Goal: Task Accomplishment & Management: Manage account settings

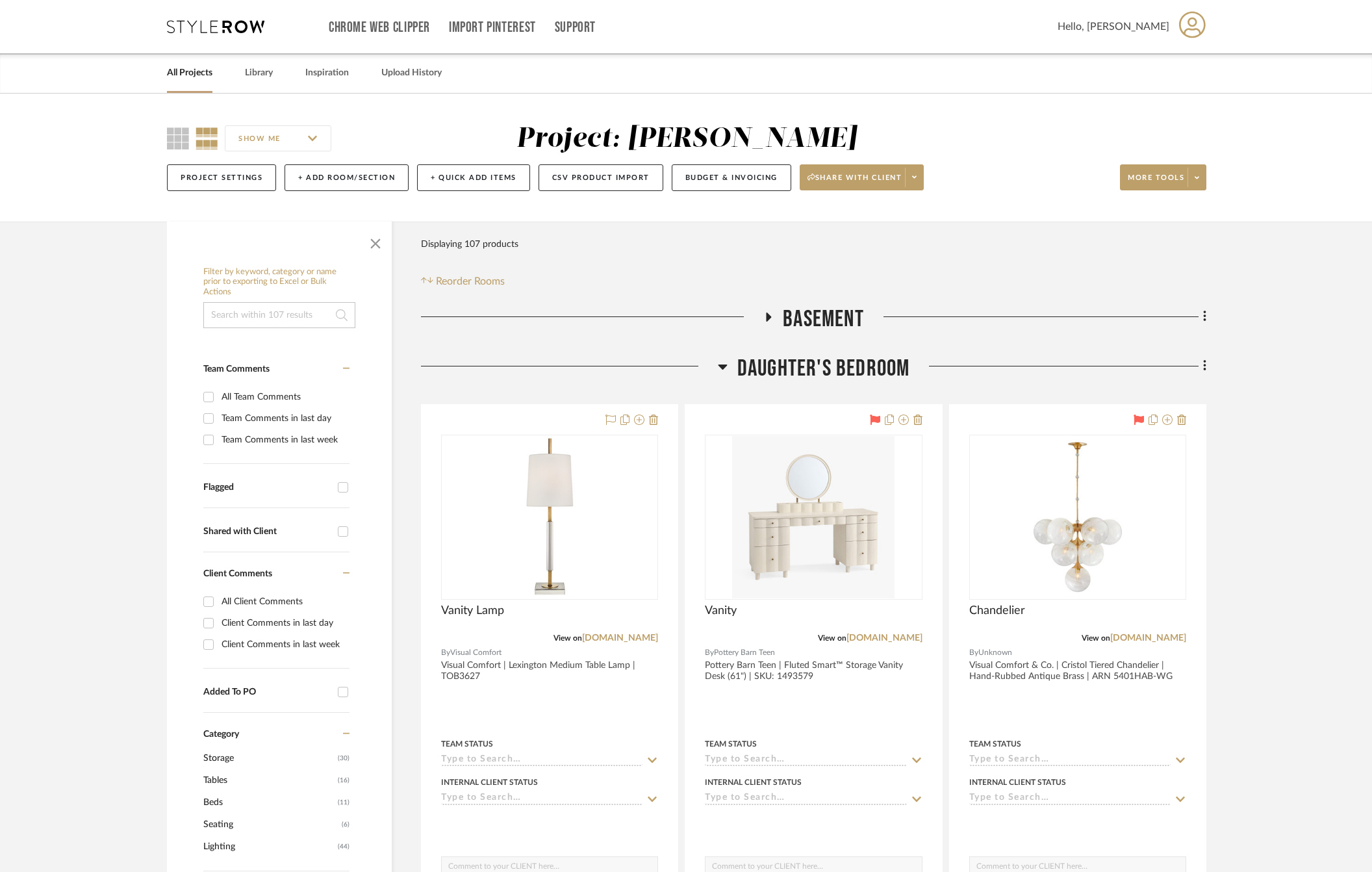
click at [176, 70] on link "All Projects" at bounding box center [190, 73] width 46 height 18
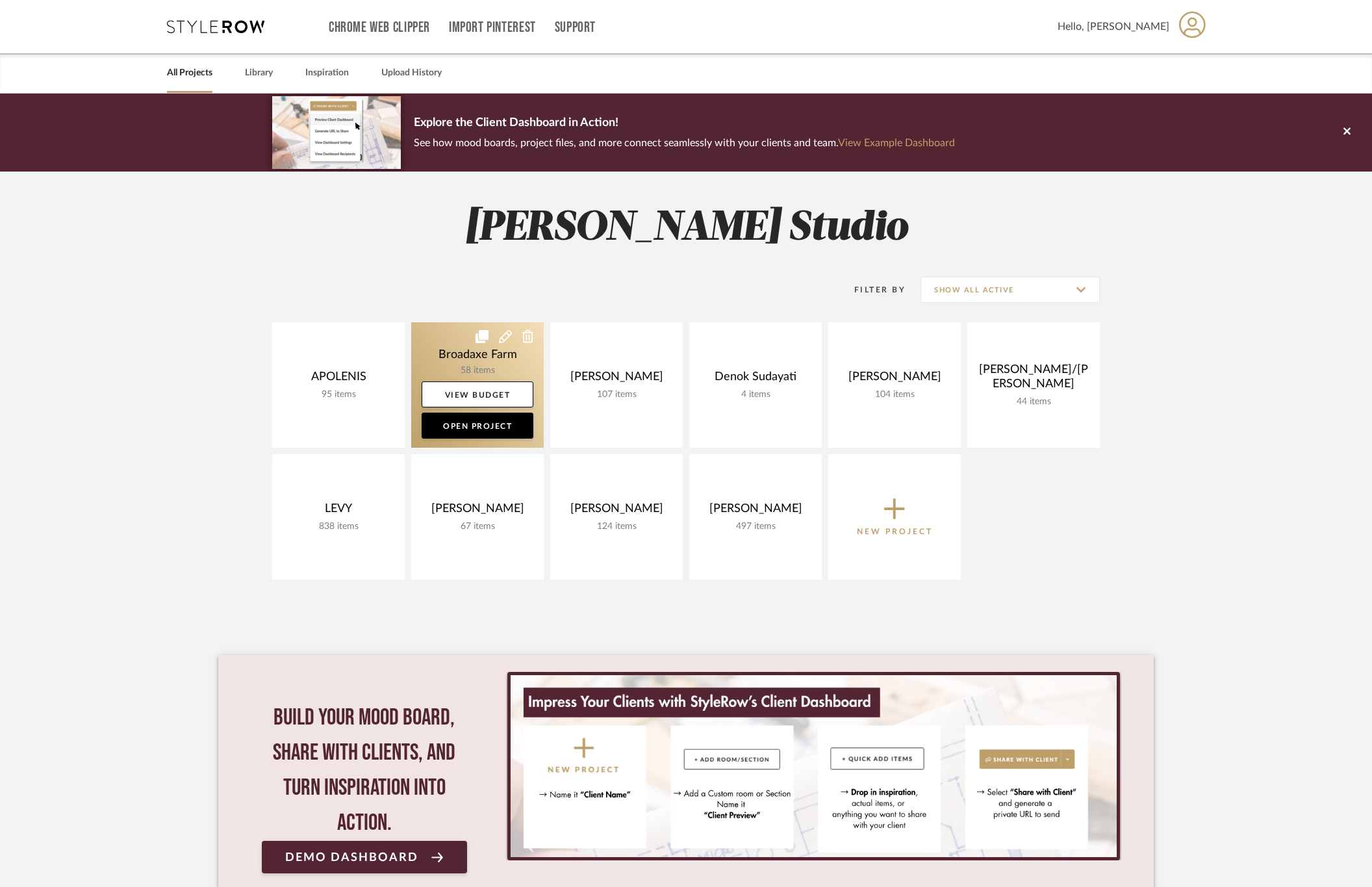
click at [443, 357] on link at bounding box center [477, 385] width 133 height 126
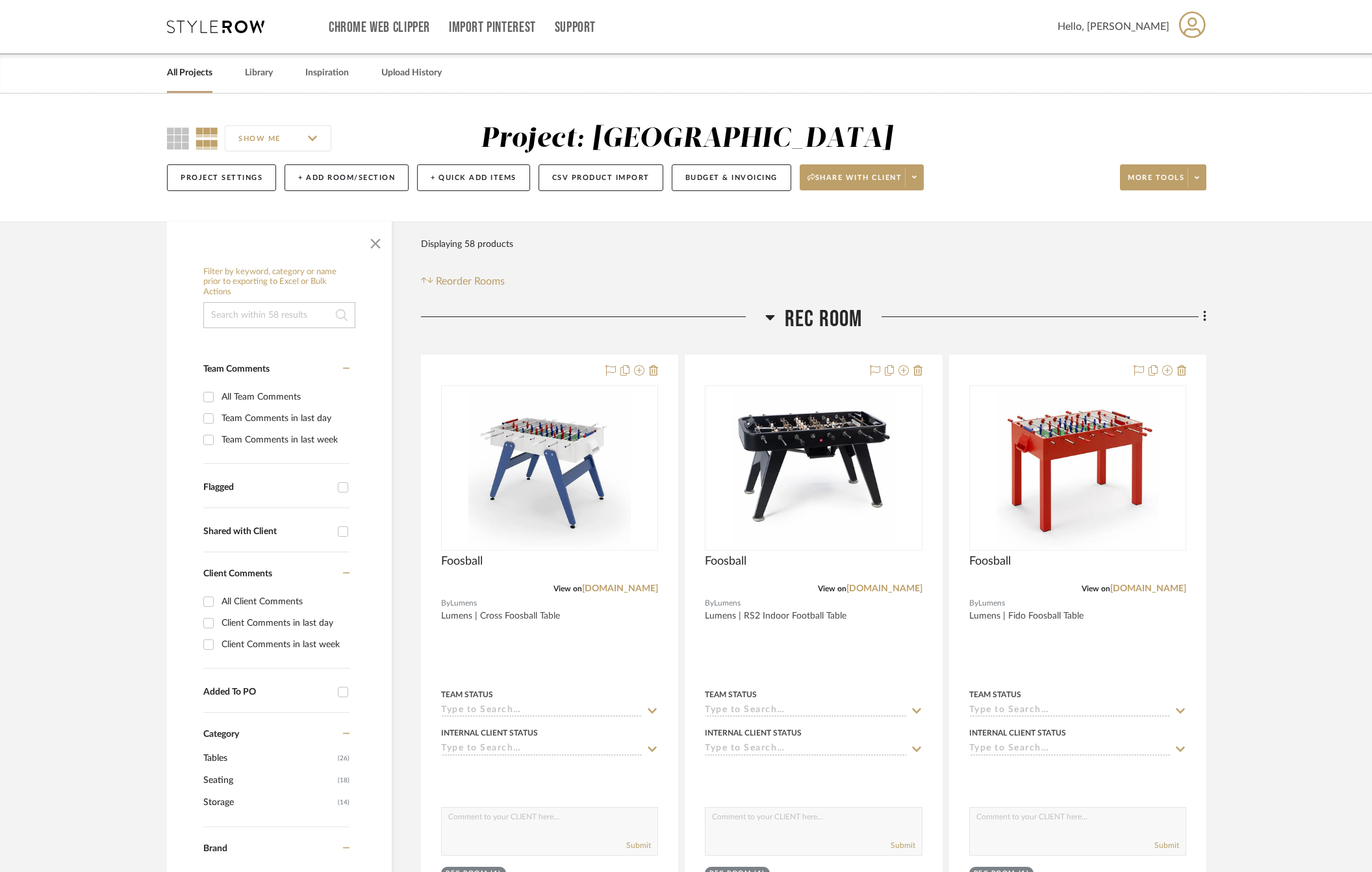
click at [800, 322] on span "Rec Room" at bounding box center [823, 319] width 78 height 28
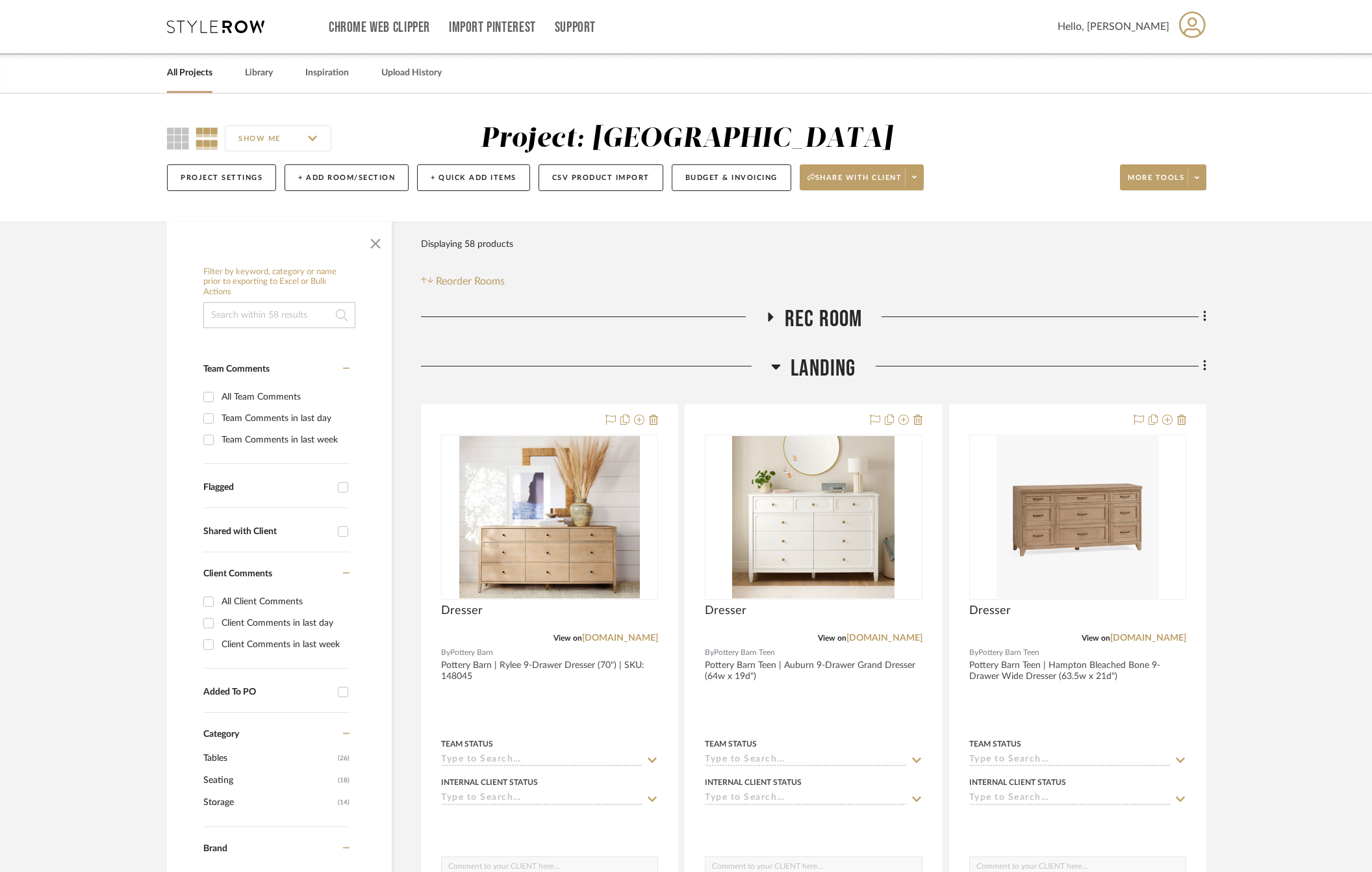
click at [821, 387] on div "Landing" at bounding box center [814, 371] width 785 height 33
click at [824, 368] on span "Landing" at bounding box center [823, 368] width 65 height 28
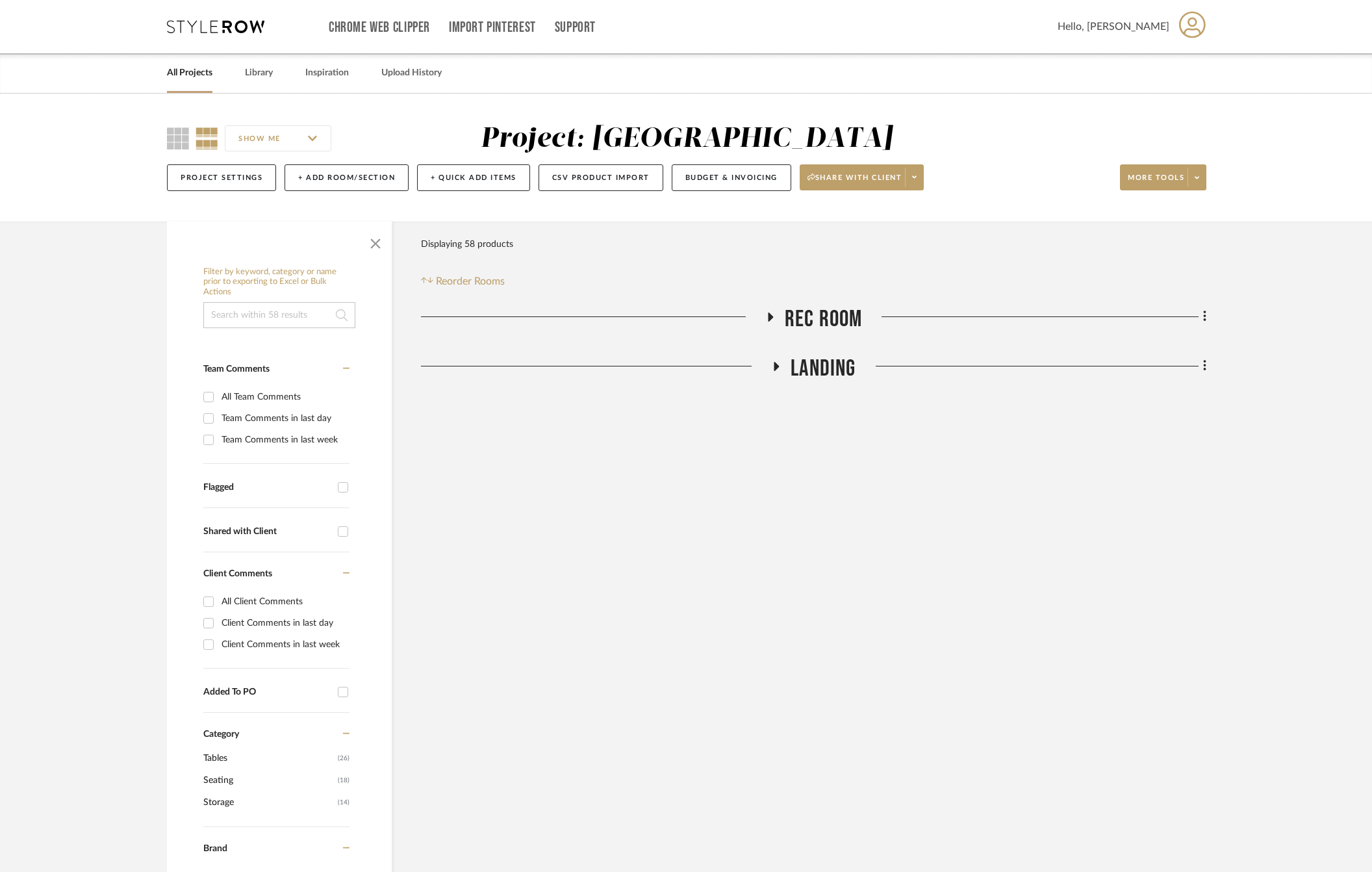
click at [815, 322] on span "Rec Room" at bounding box center [823, 319] width 78 height 28
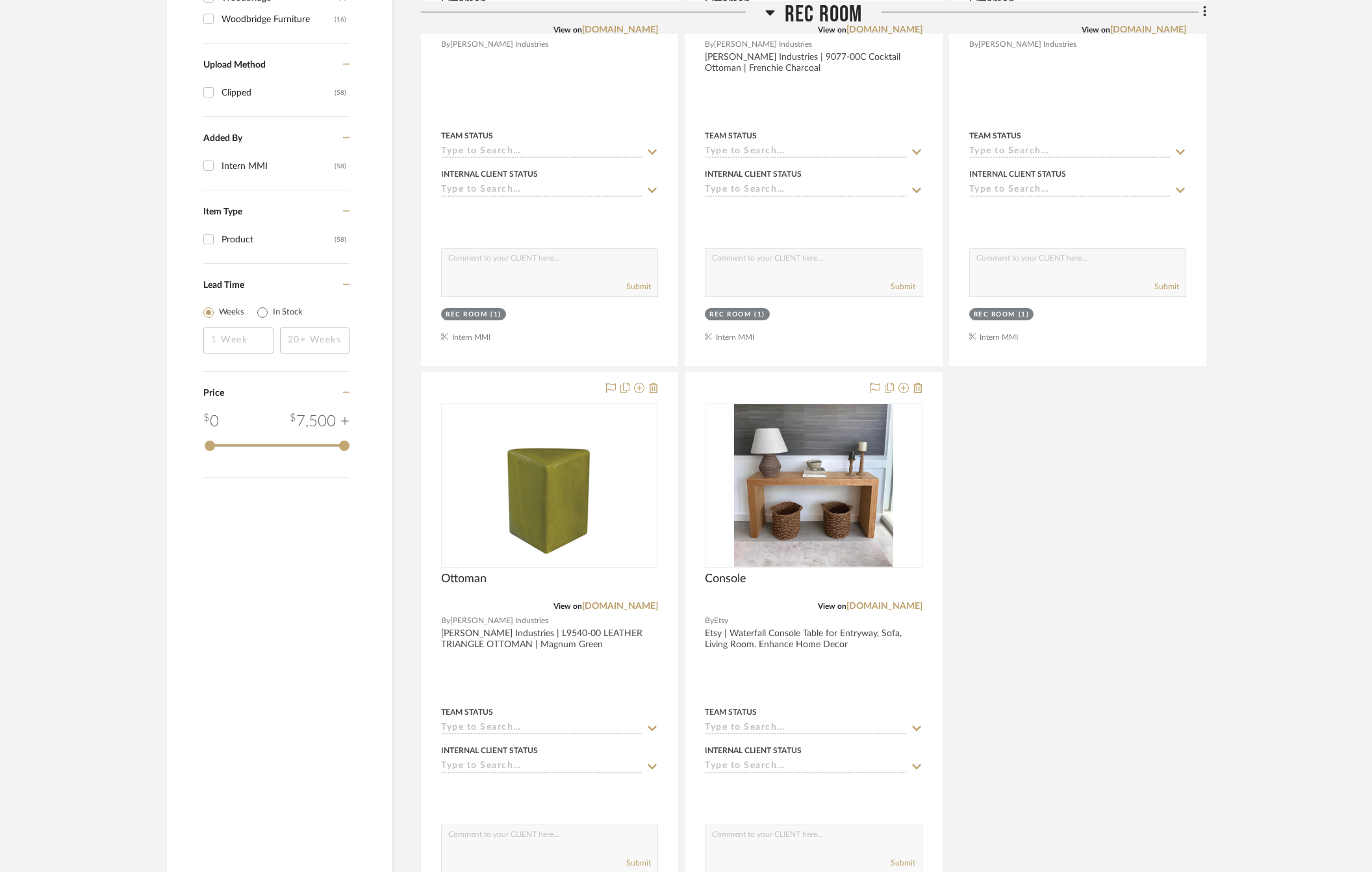
scroll to position [1414, 0]
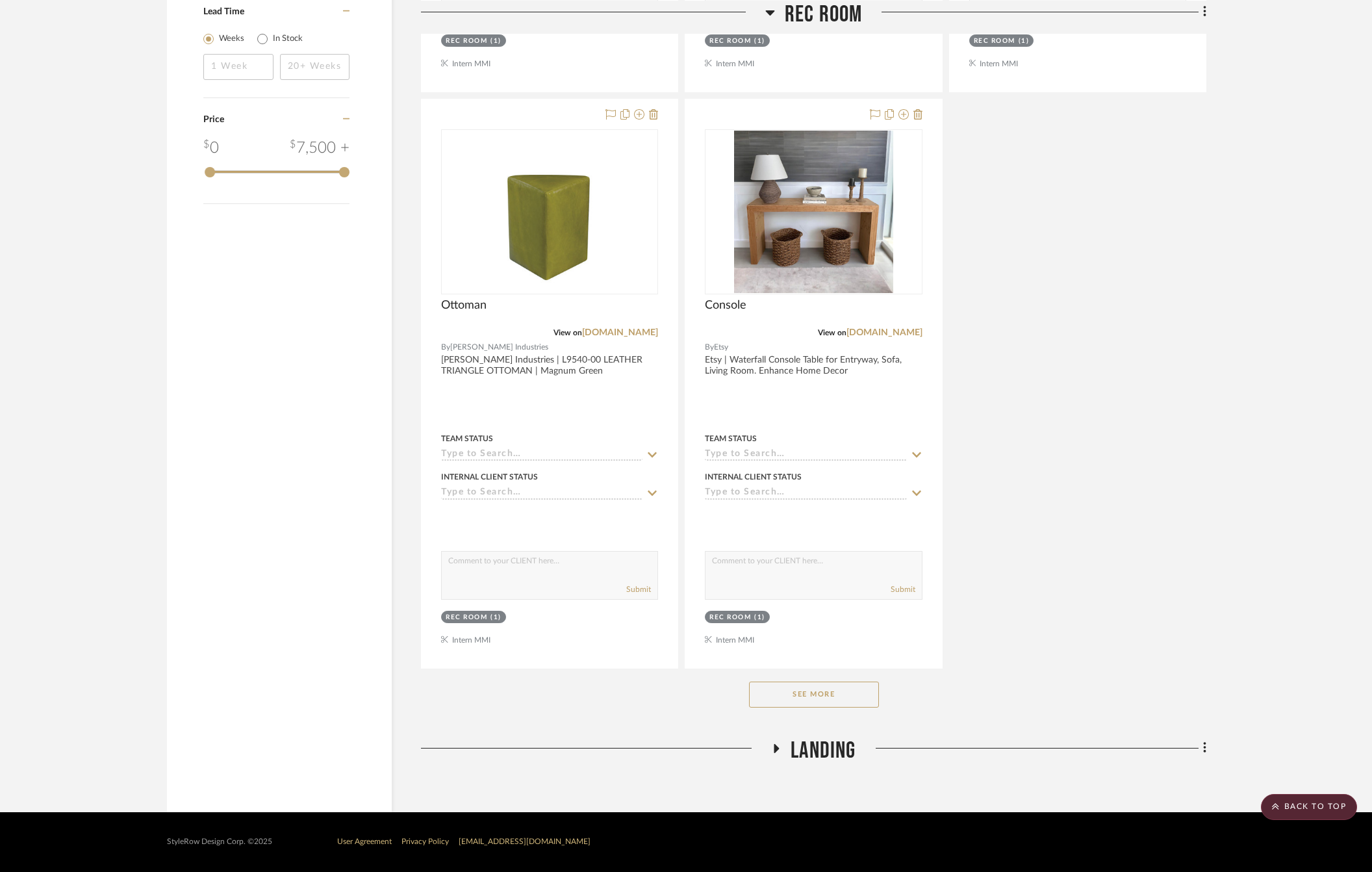
click at [795, 693] on button "See More" at bounding box center [814, 695] width 130 height 26
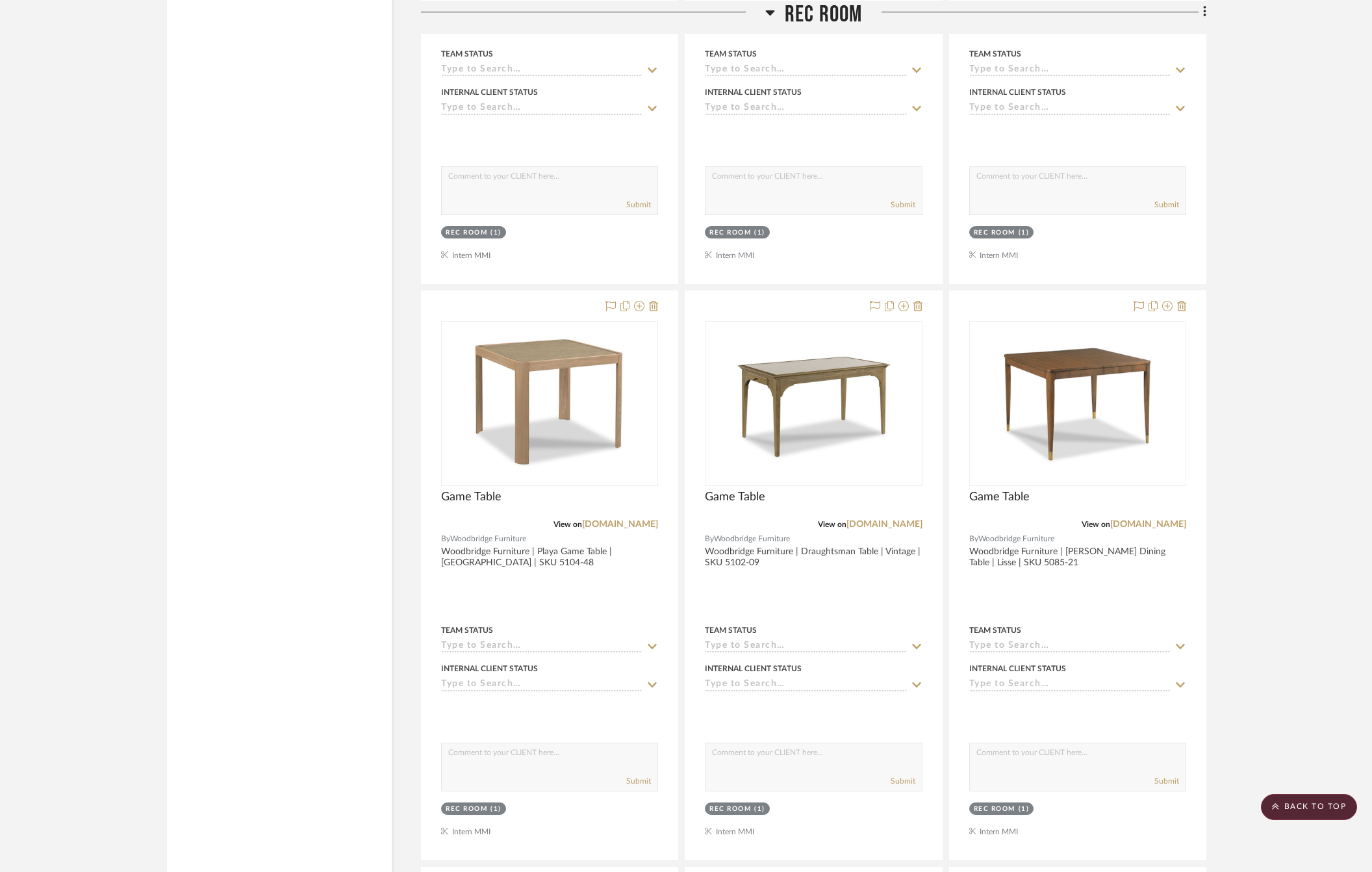
scroll to position [5800, 0]
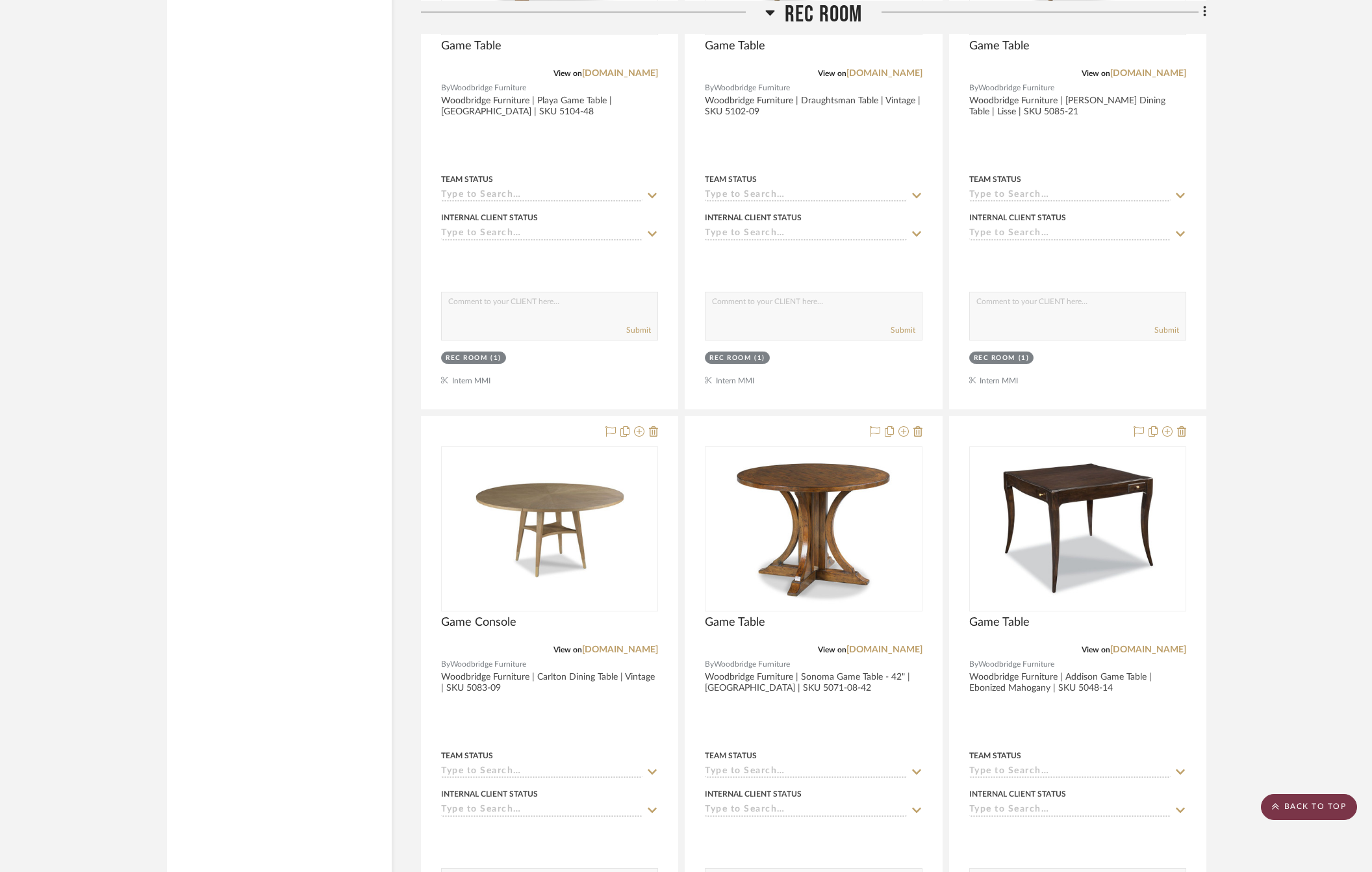
click at [1302, 797] on scroll-to-top-button "BACK TO TOP" at bounding box center [1309, 807] width 96 height 26
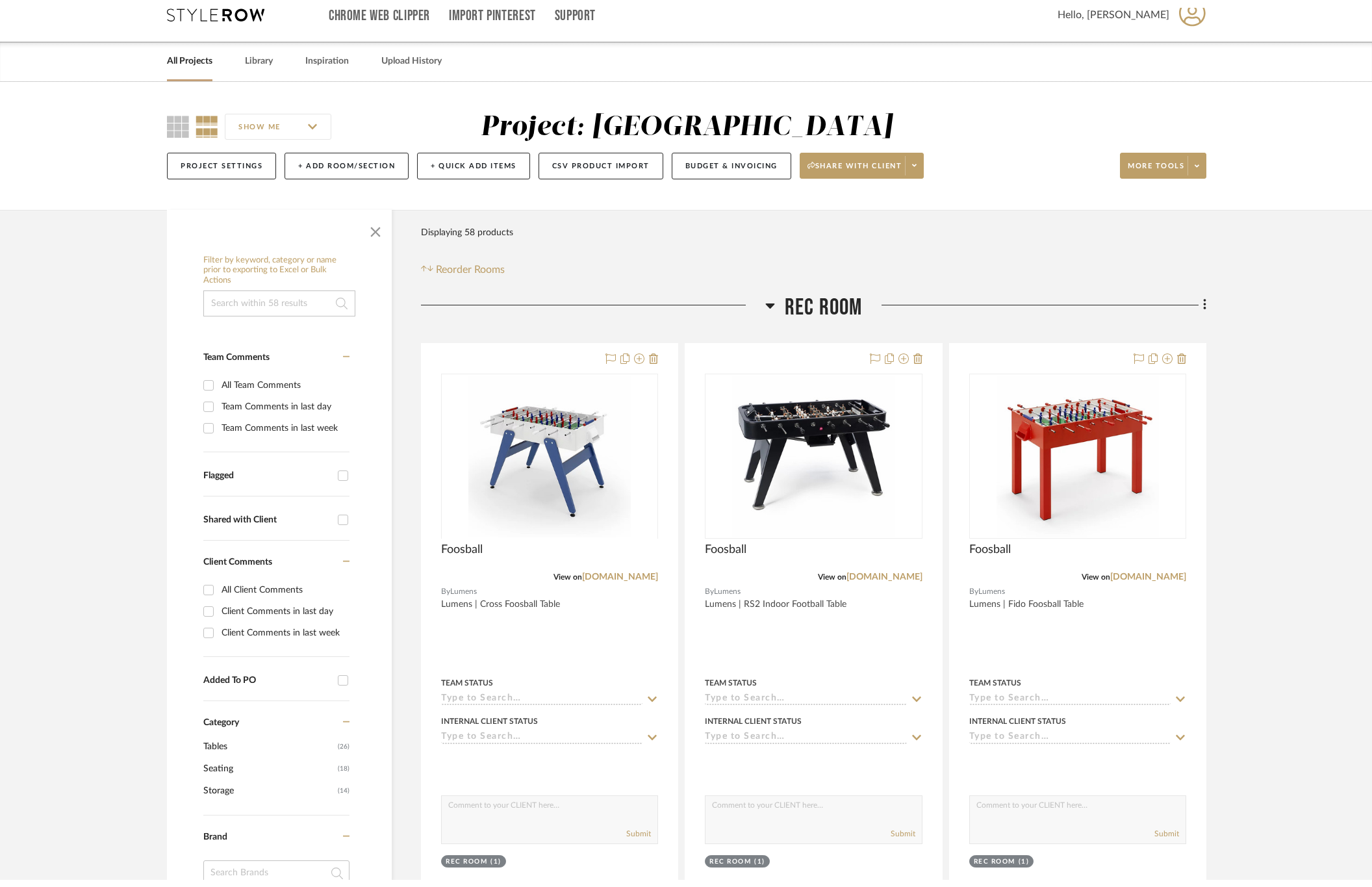
scroll to position [0, 0]
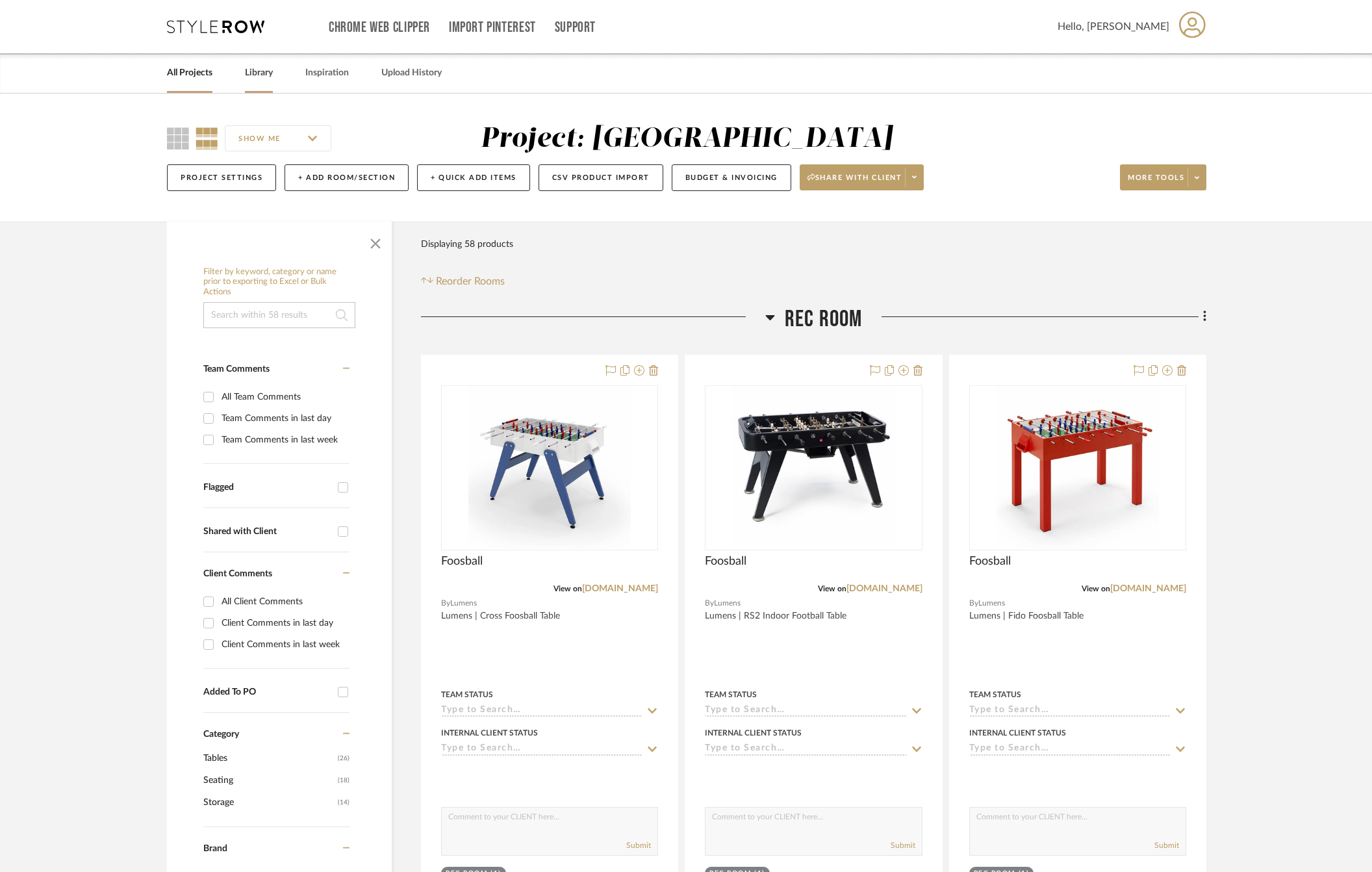
click at [259, 75] on link "Library" at bounding box center [258, 73] width 28 height 18
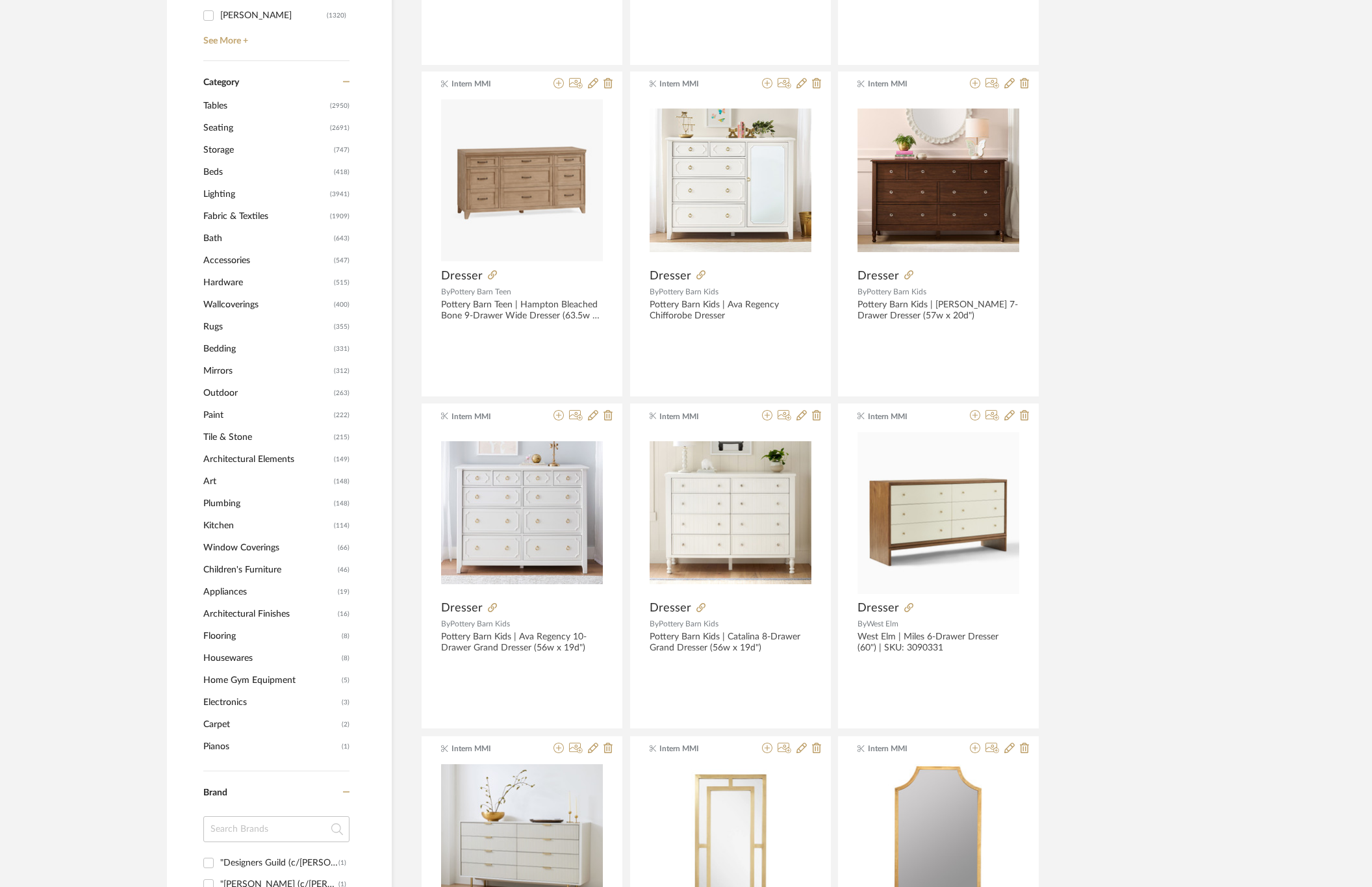
scroll to position [487, 0]
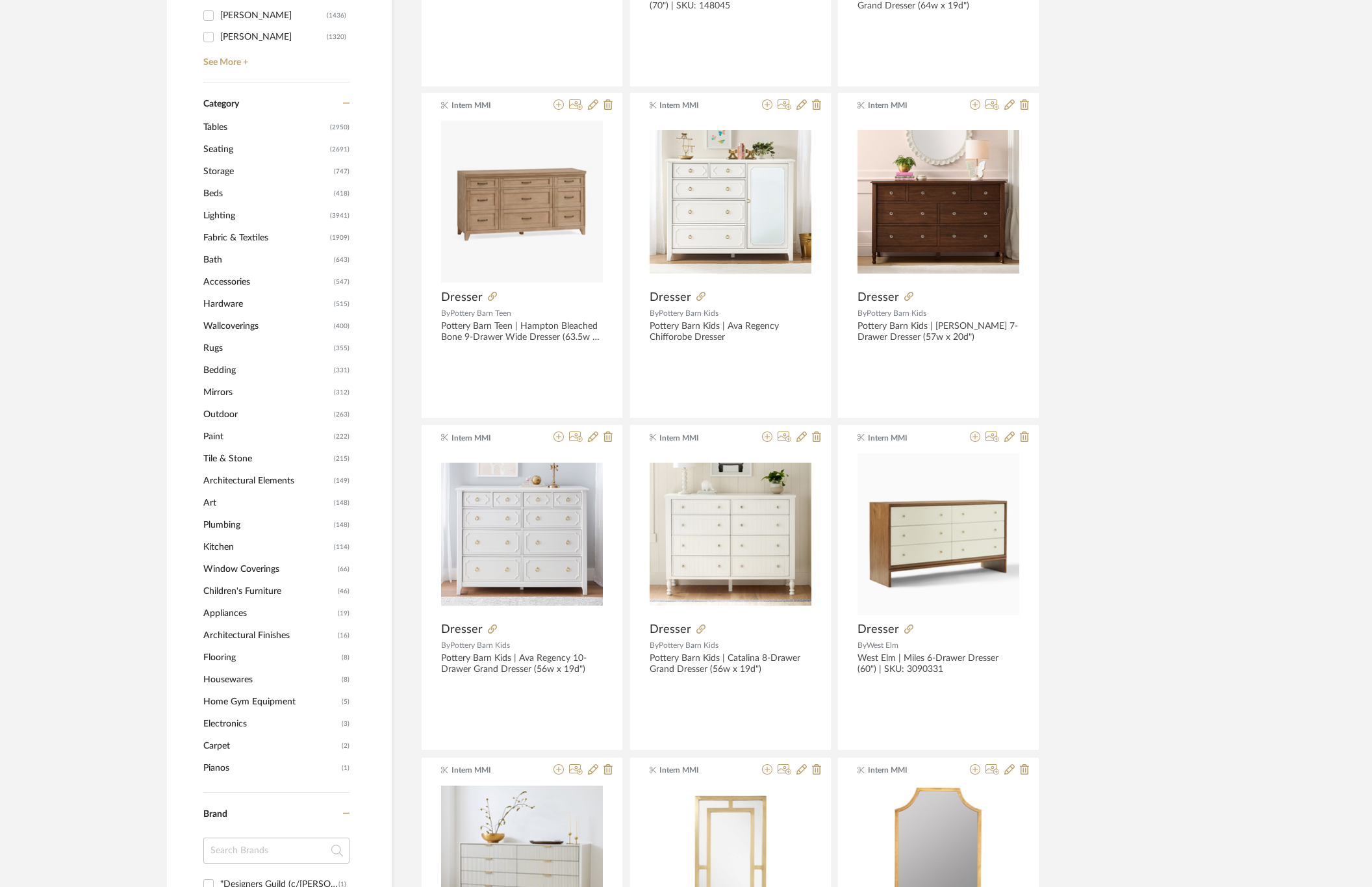
click at [236, 152] on span "Seating" at bounding box center [265, 150] width 124 height 22
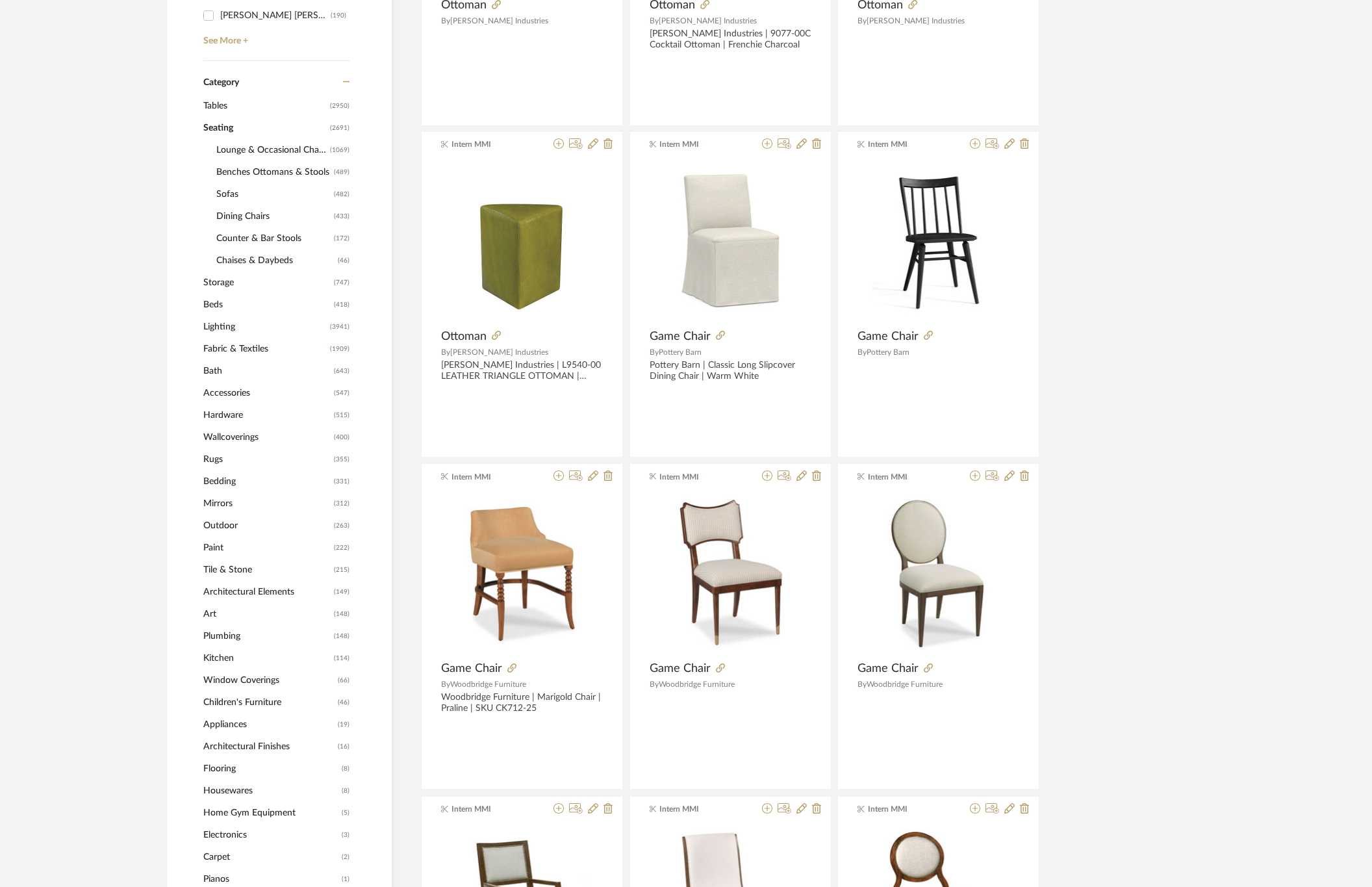
scroll to position [485, 0]
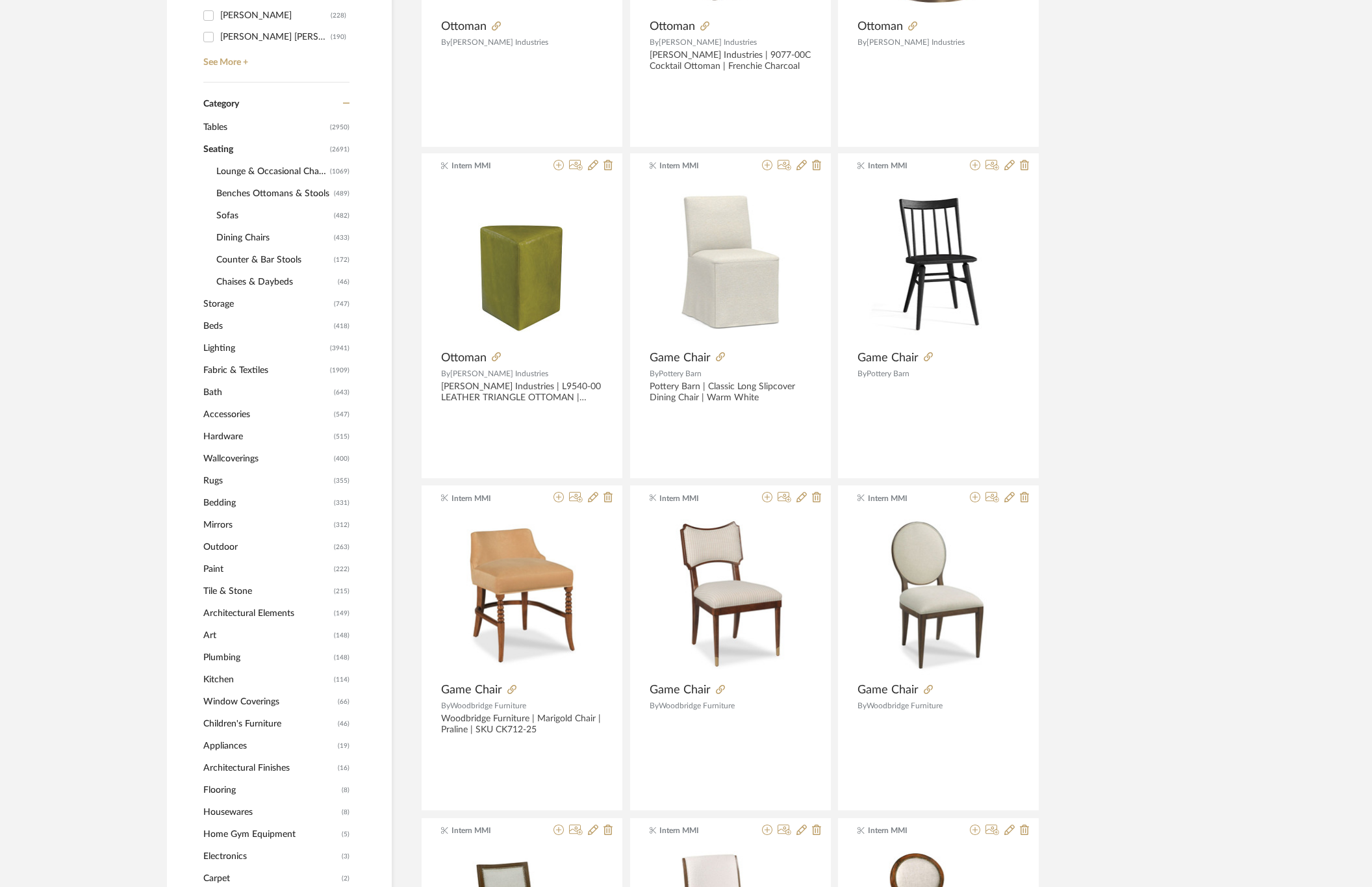
click at [246, 240] on span "Dining Chairs" at bounding box center [273, 238] width 114 height 22
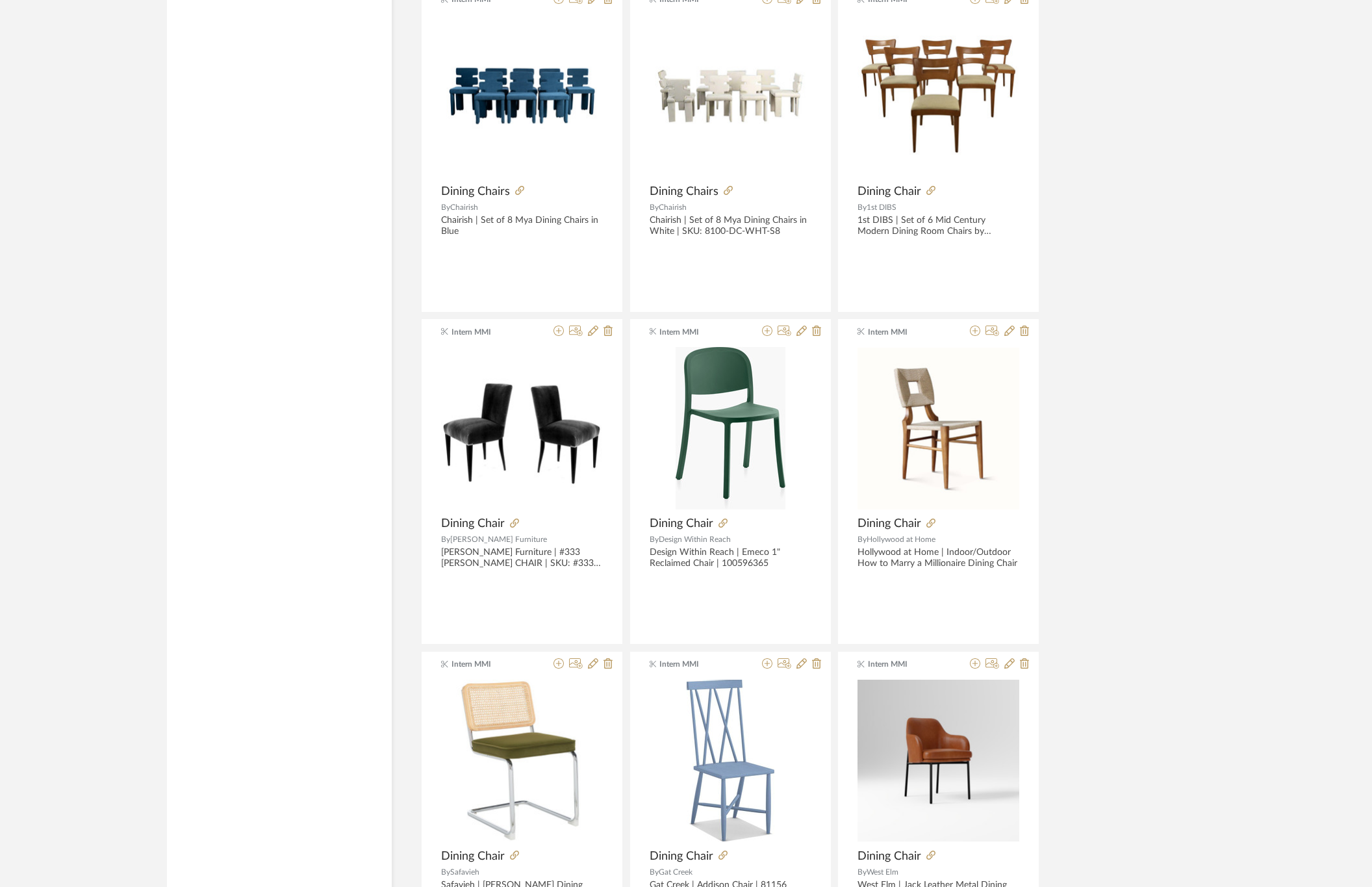
scroll to position [3544, 0]
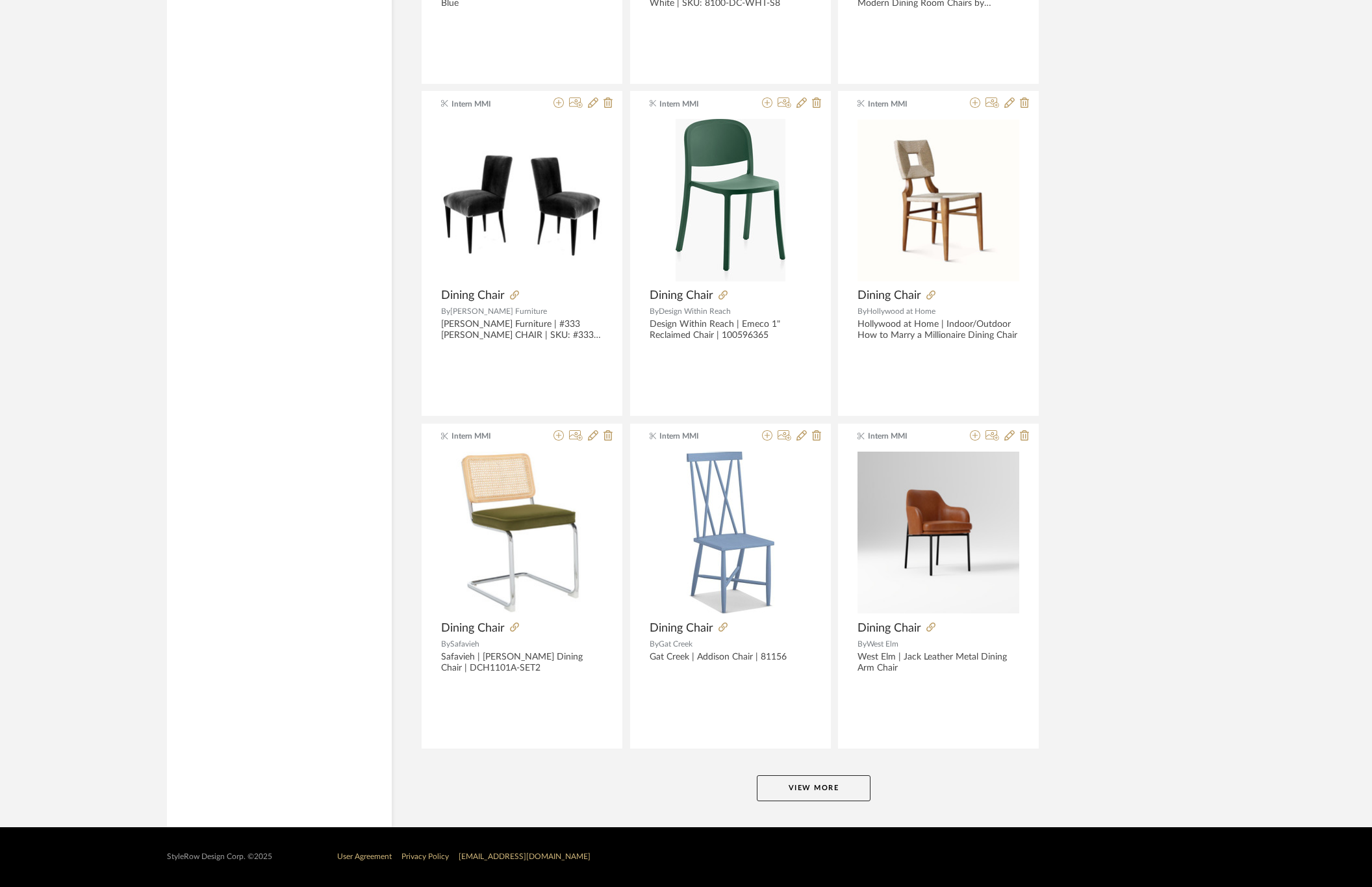
click at [848, 782] on button "View More" at bounding box center [814, 788] width 114 height 26
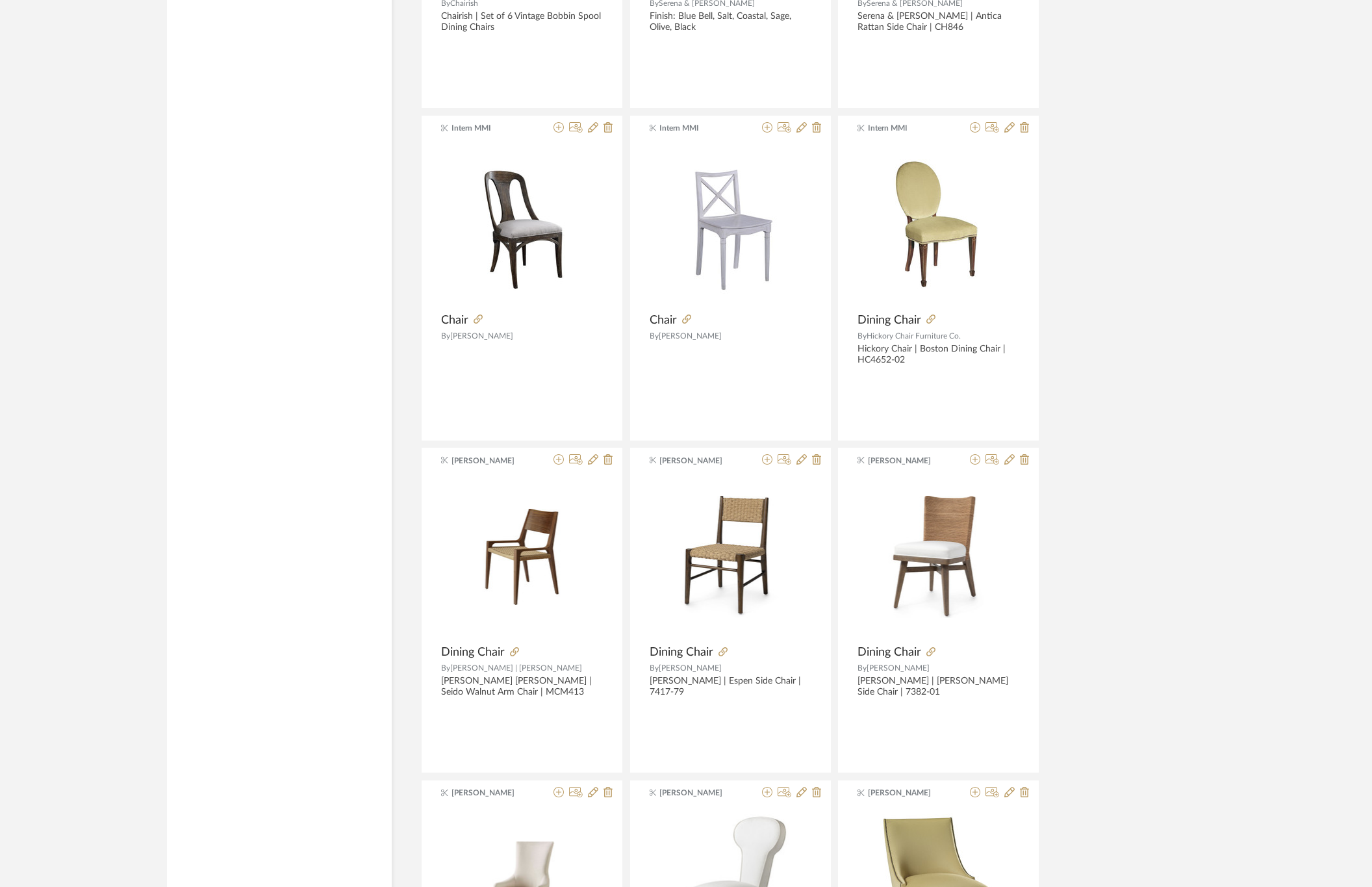
scroll to position [6858, 0]
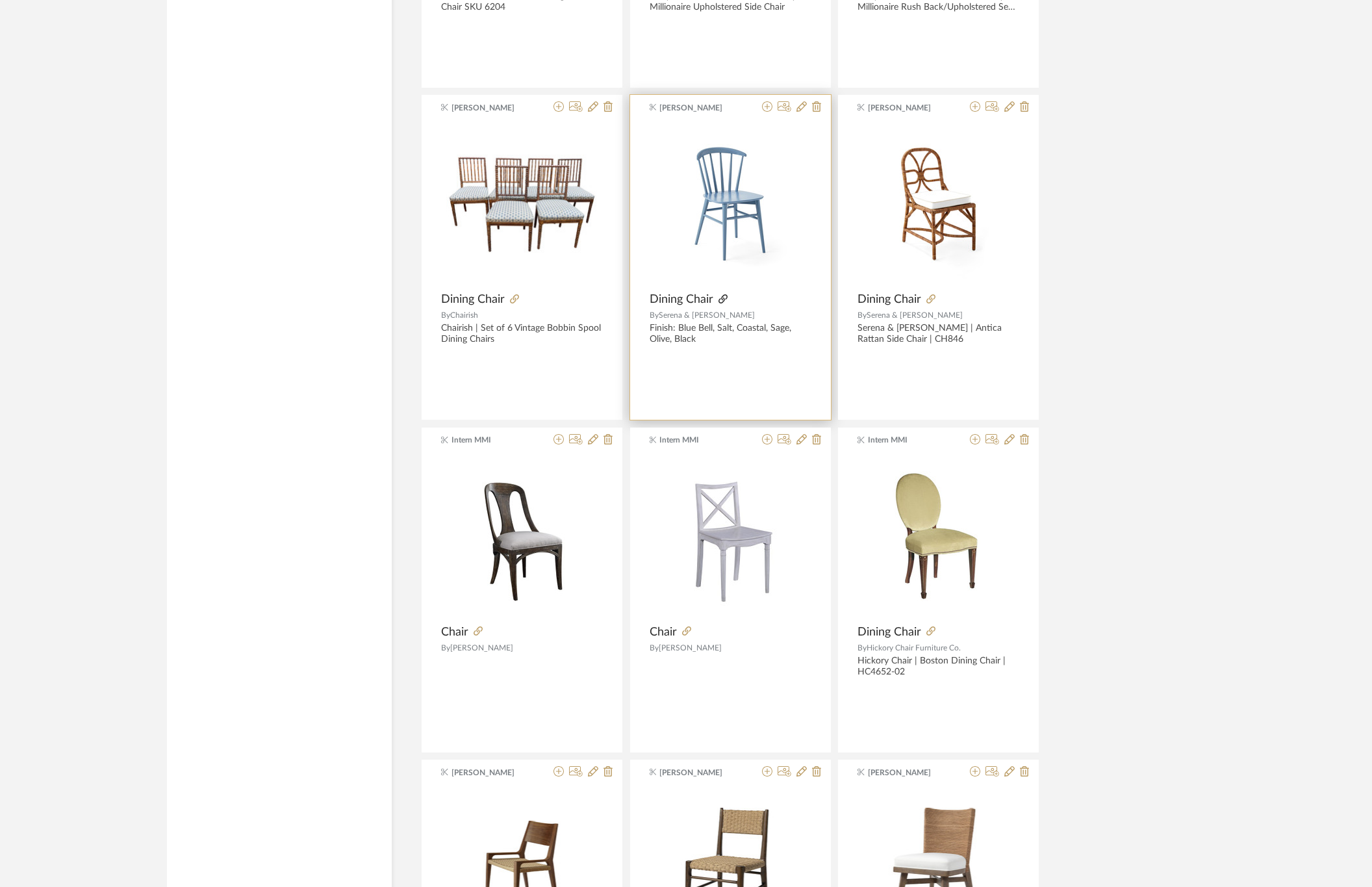
click at [719, 304] on icon at bounding box center [723, 299] width 9 height 9
click at [764, 112] on icon at bounding box center [767, 107] width 10 height 10
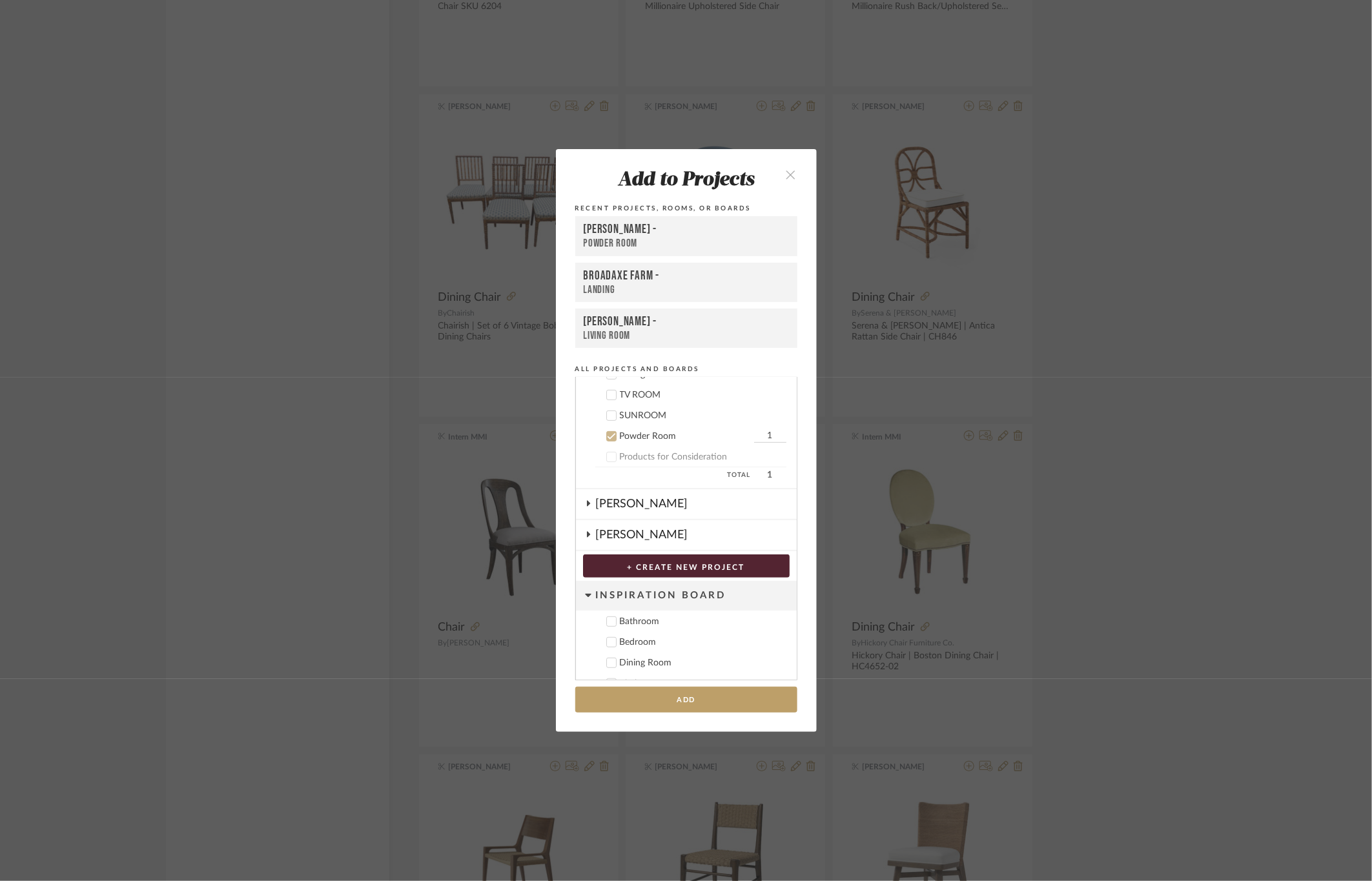
scroll to position [207, 0]
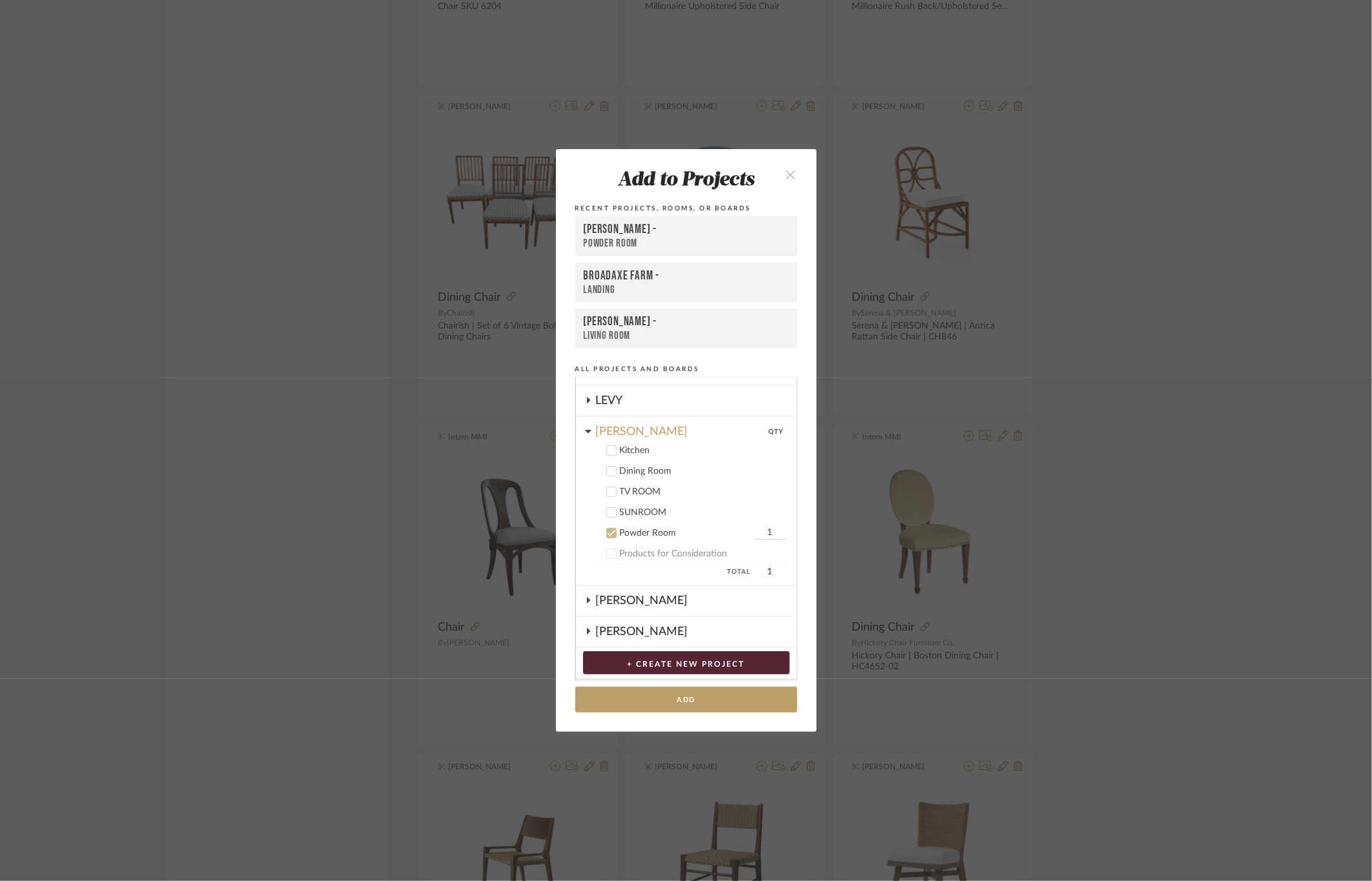
click at [607, 528] on icon at bounding box center [612, 533] width 9 height 9
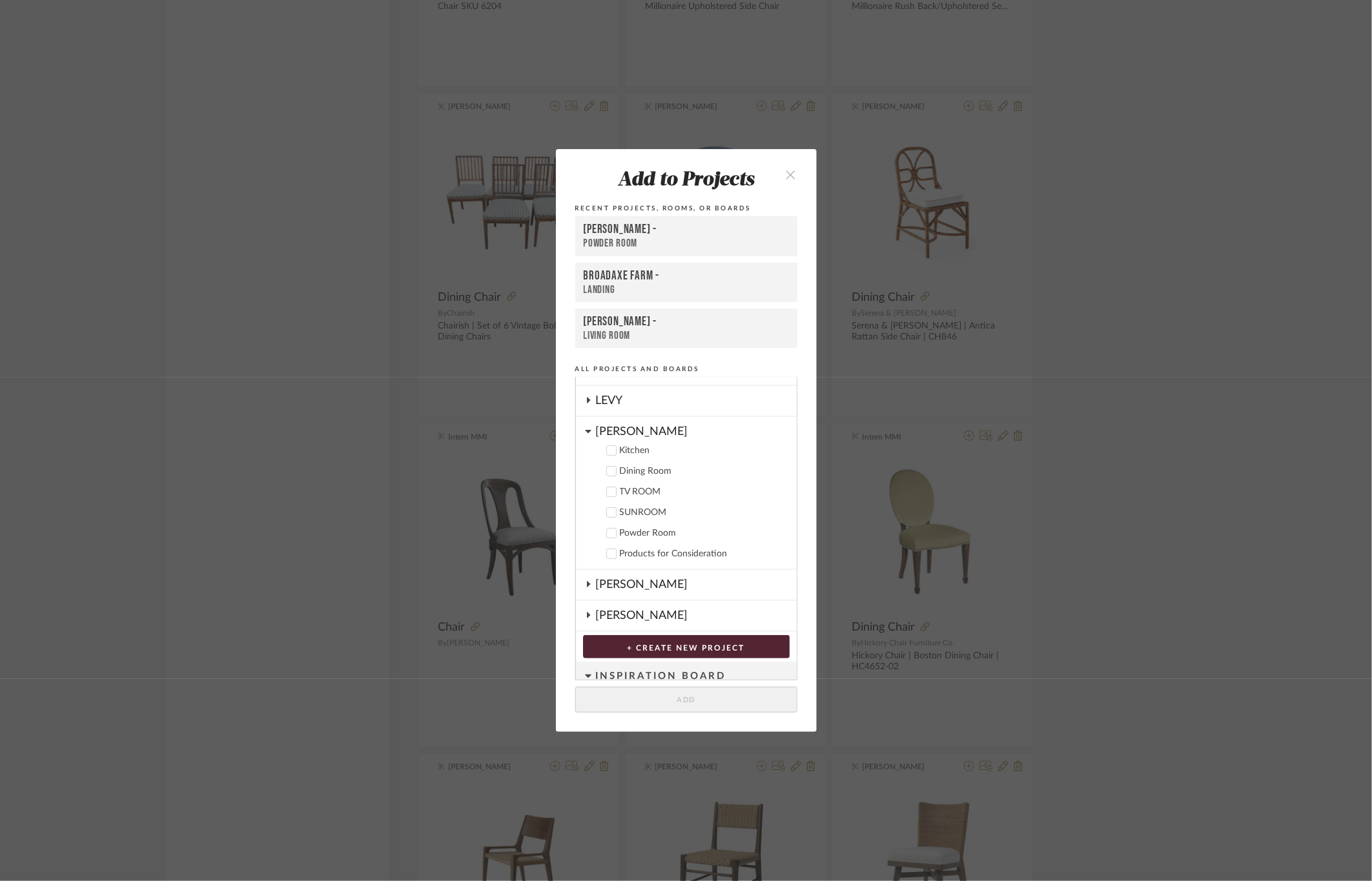
click at [585, 429] on icon at bounding box center [588, 431] width 6 height 10
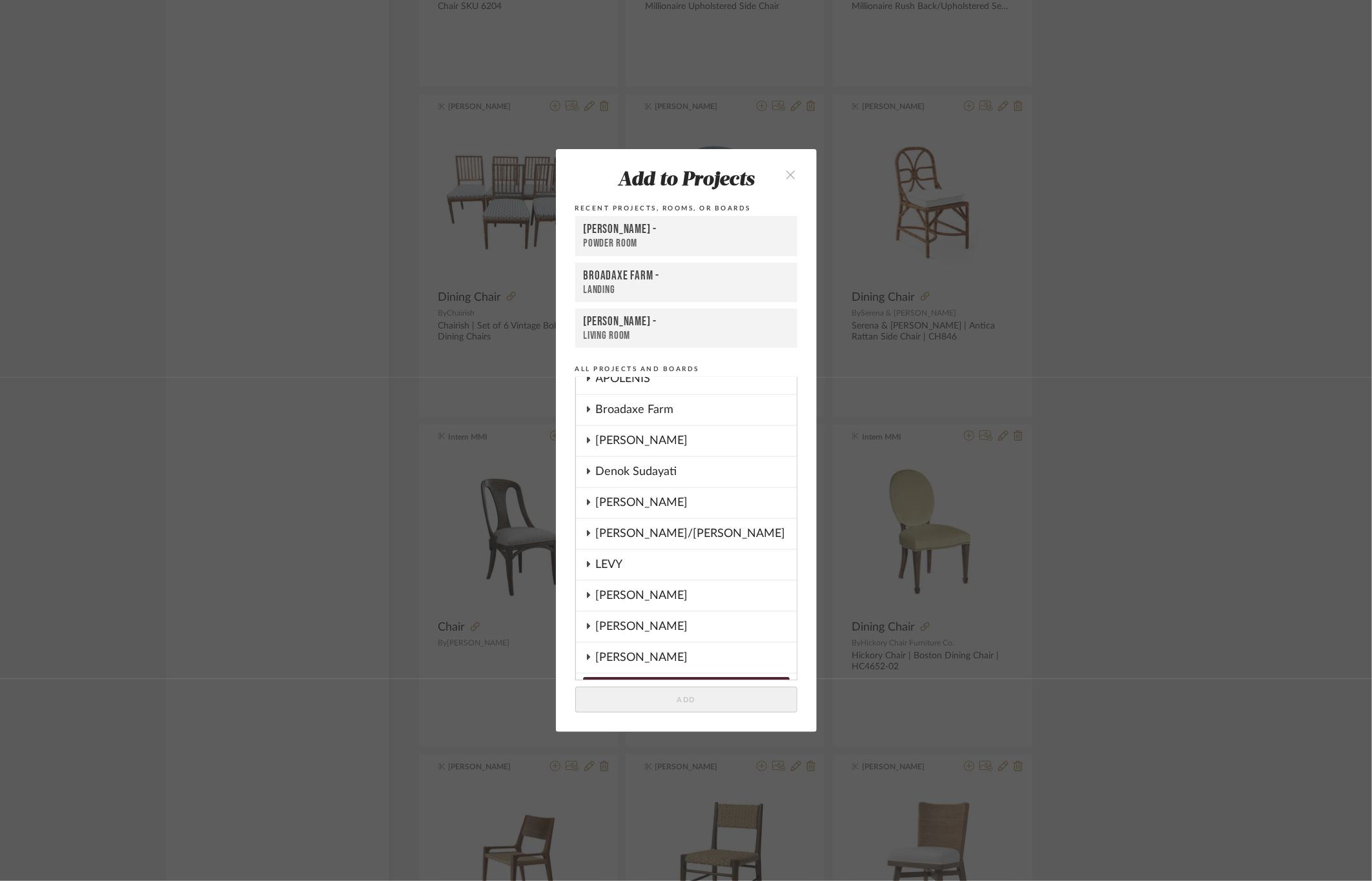
scroll to position [10, 0]
click at [587, 439] on icon at bounding box center [588, 442] width 3 height 6
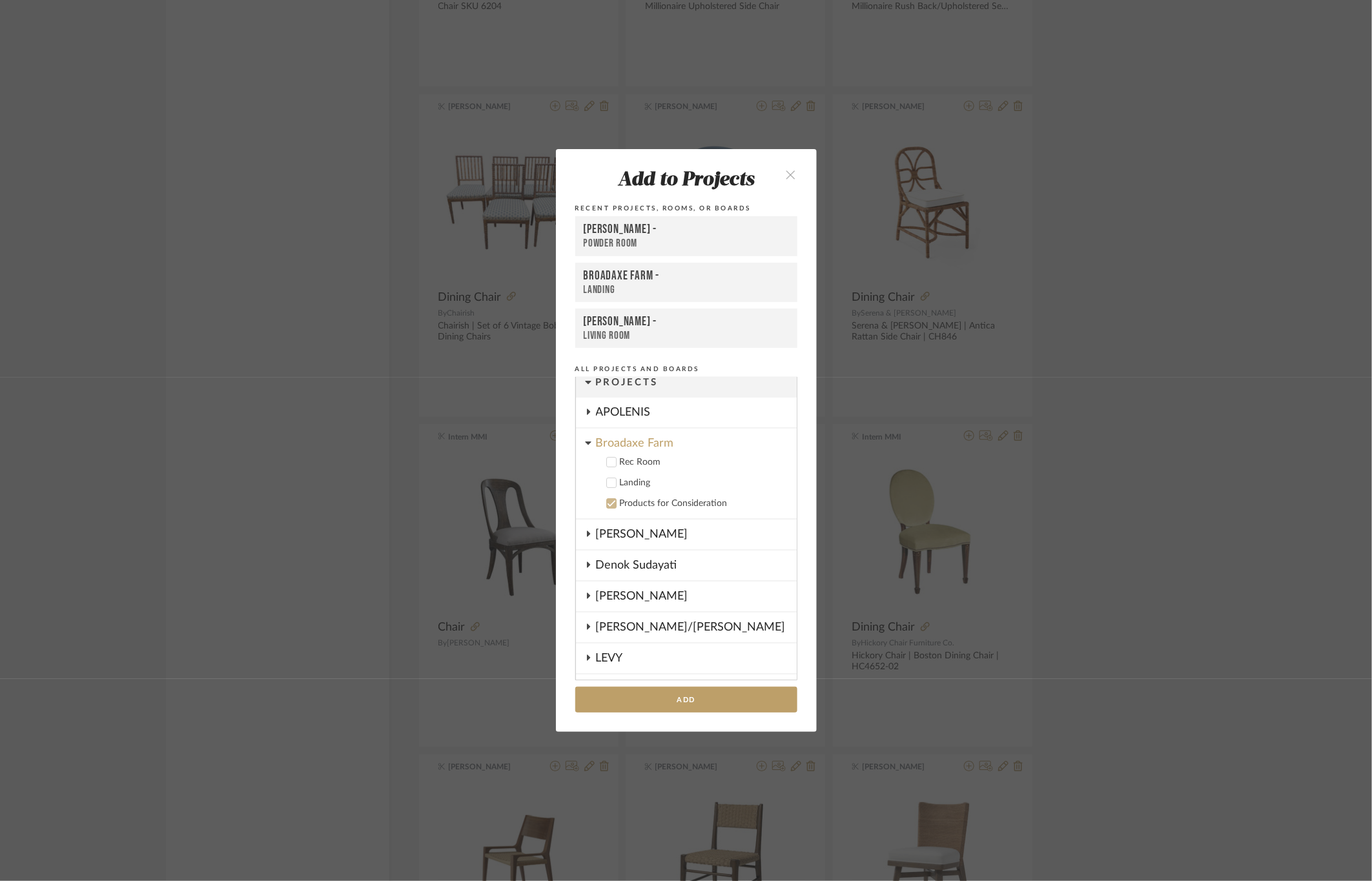
click at [607, 459] on icon at bounding box center [612, 462] width 9 height 9
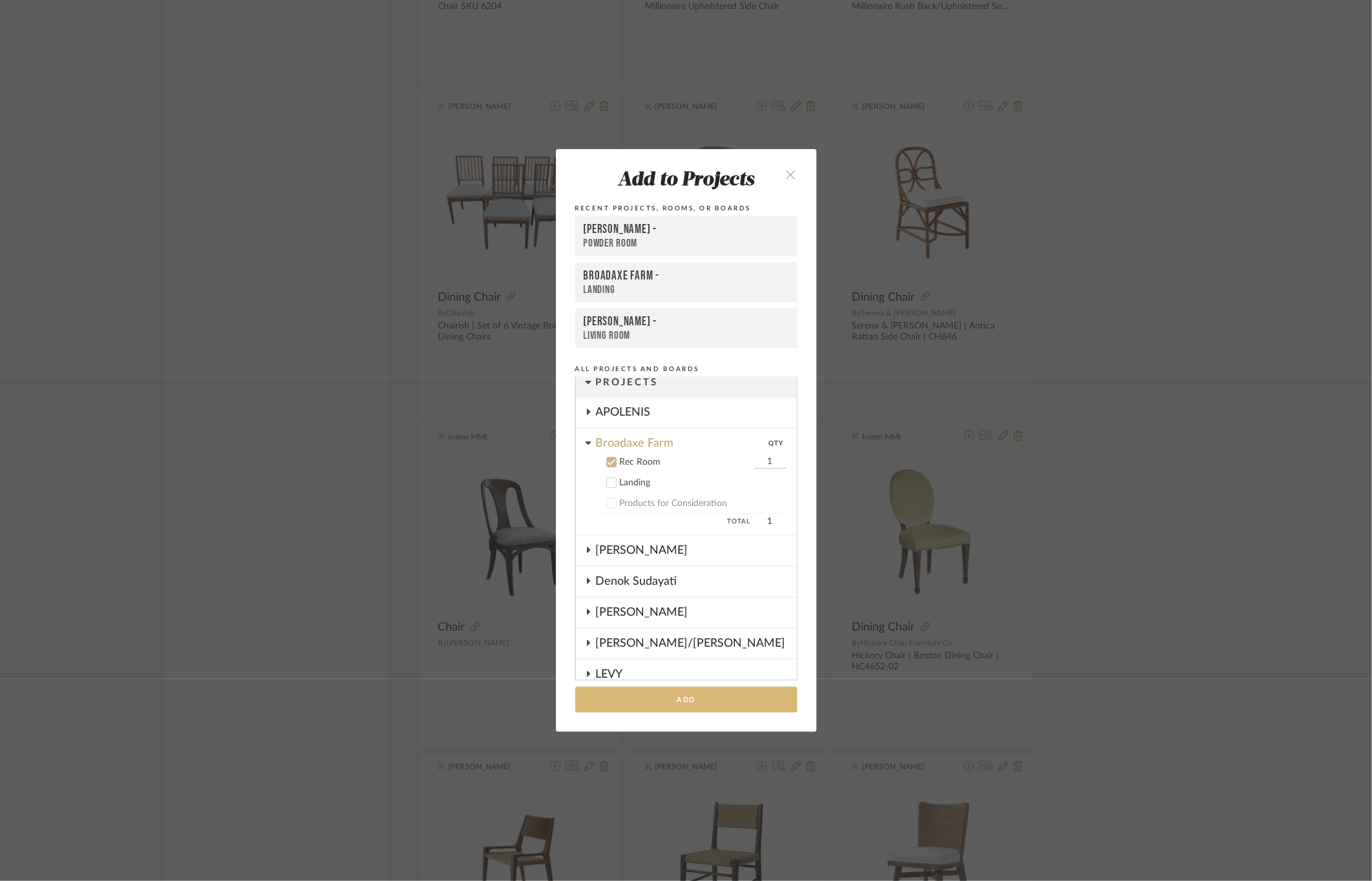
click at [693, 690] on button "Add" at bounding box center [686, 700] width 222 height 27
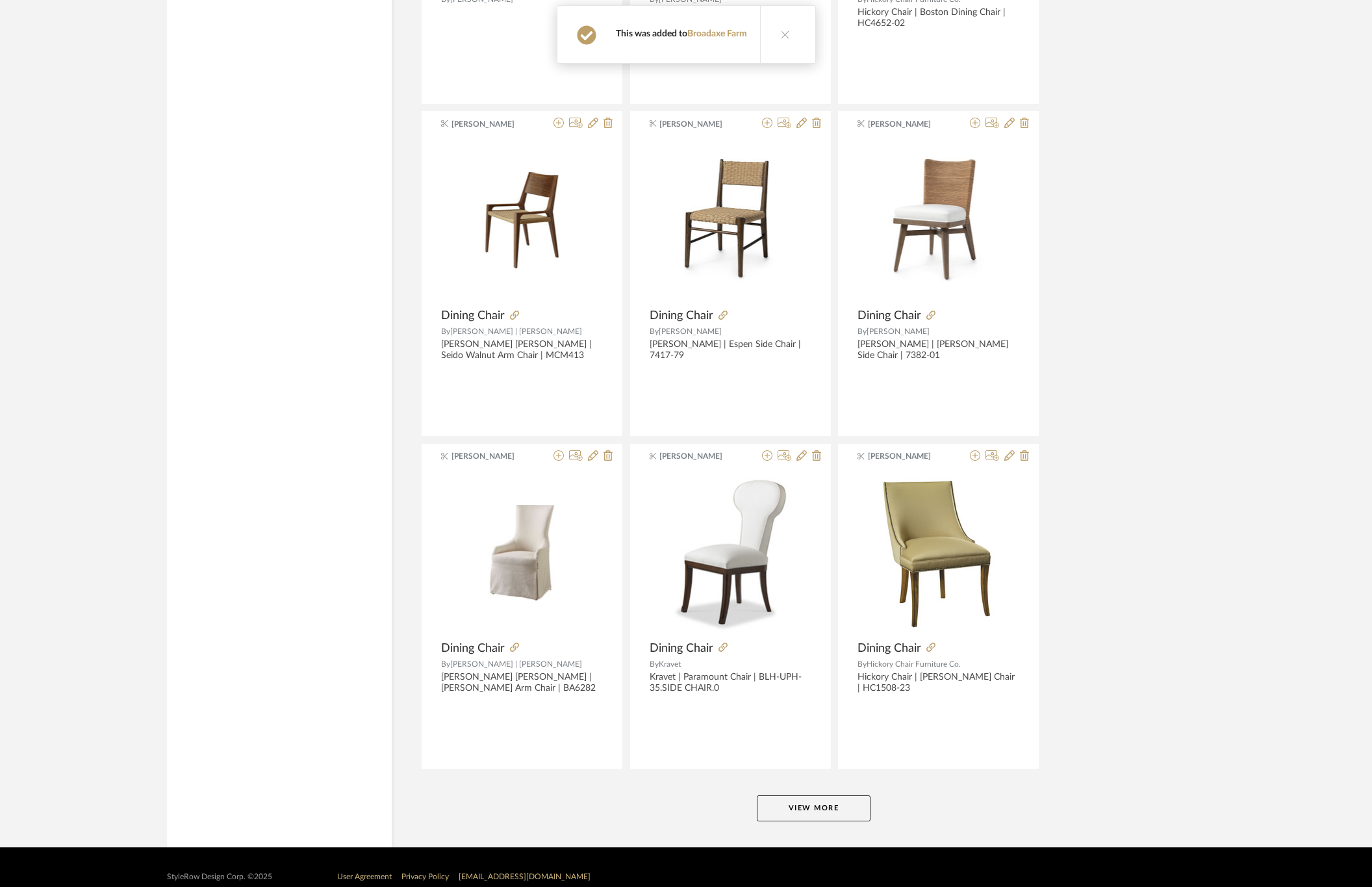
scroll to position [7540, 0]
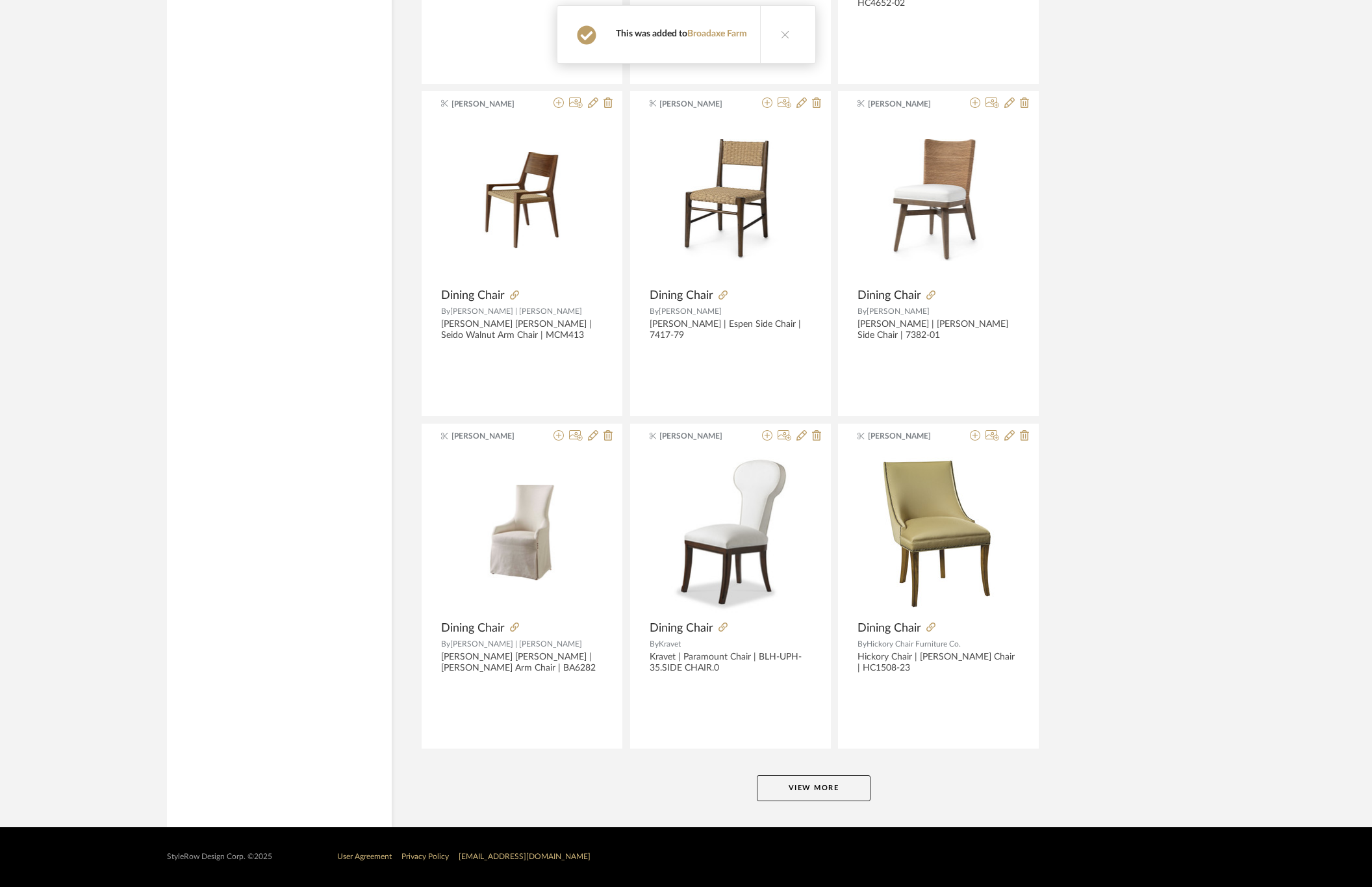
drag, startPoint x: 815, startPoint y: 784, endPoint x: 824, endPoint y: 772, distance: 15.0
click at [814, 784] on button "View More" at bounding box center [814, 788] width 114 height 26
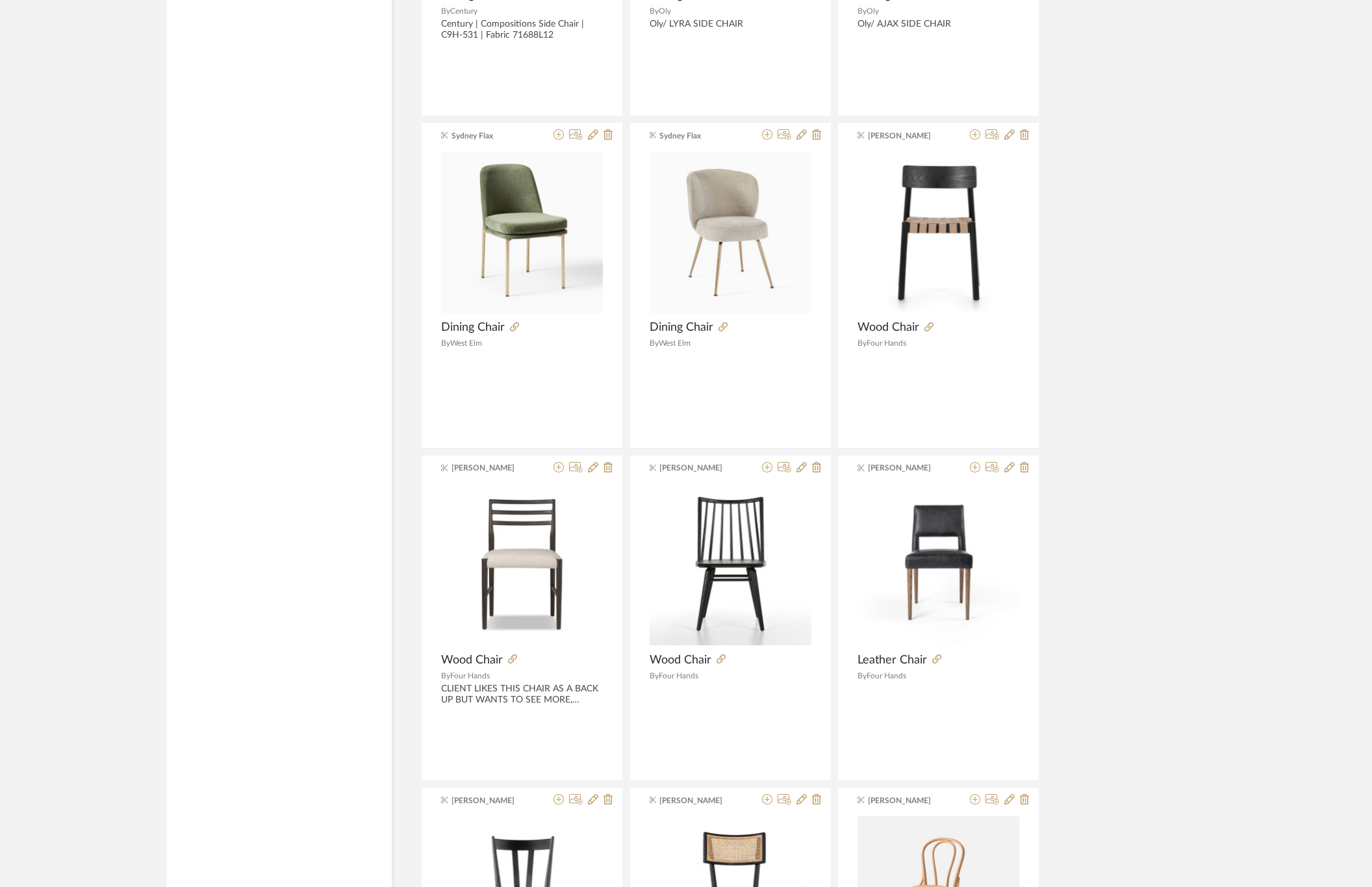
scroll to position [9489, 0]
click at [724, 663] on icon at bounding box center [721, 658] width 9 height 9
click at [766, 478] on div "[PERSON_NAME] [PERSON_NAME] Chair By Four Hands" at bounding box center [730, 617] width 201 height 325
click at [768, 472] on icon at bounding box center [767, 466] width 10 height 10
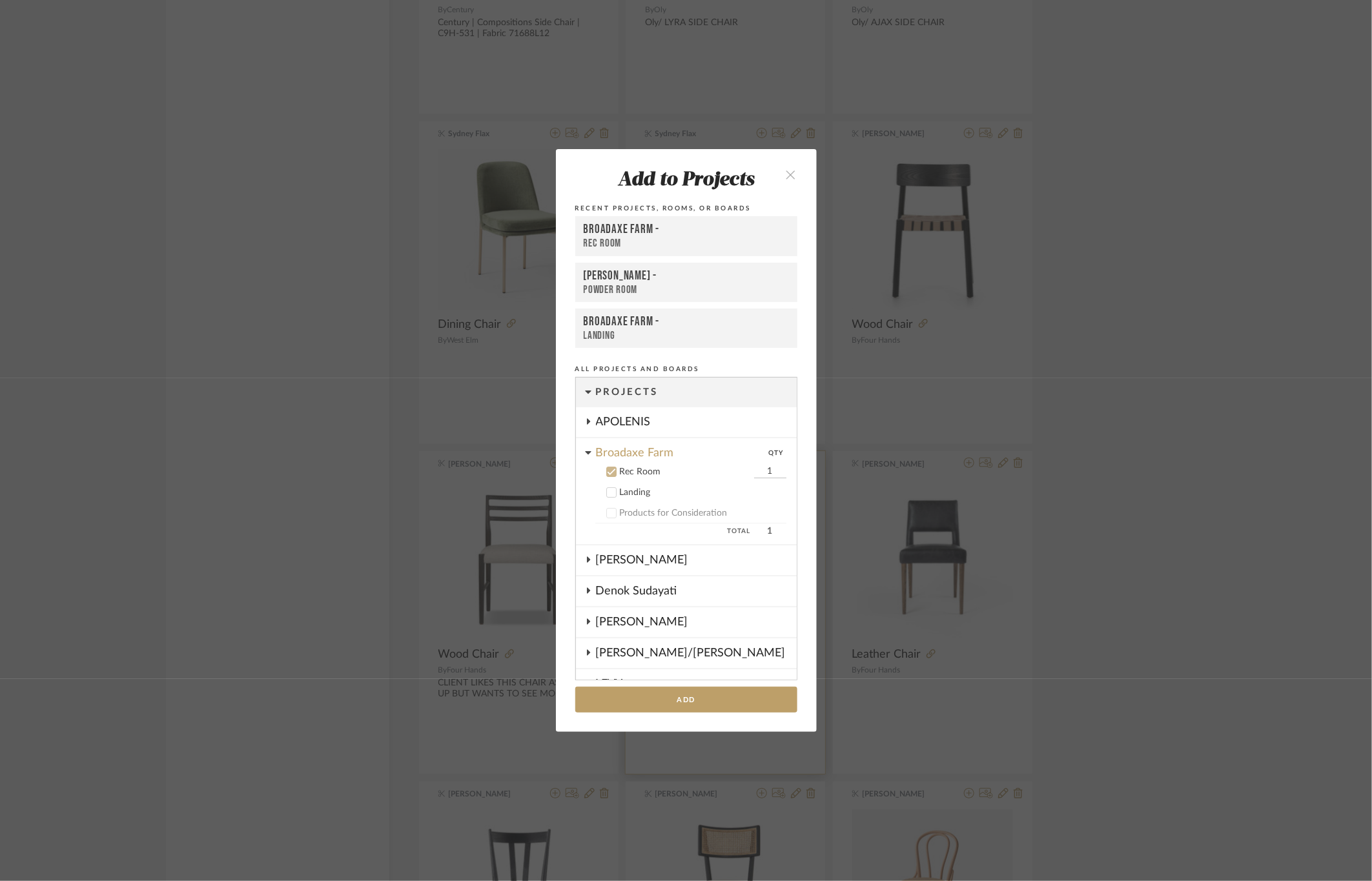
scroll to position [83, 0]
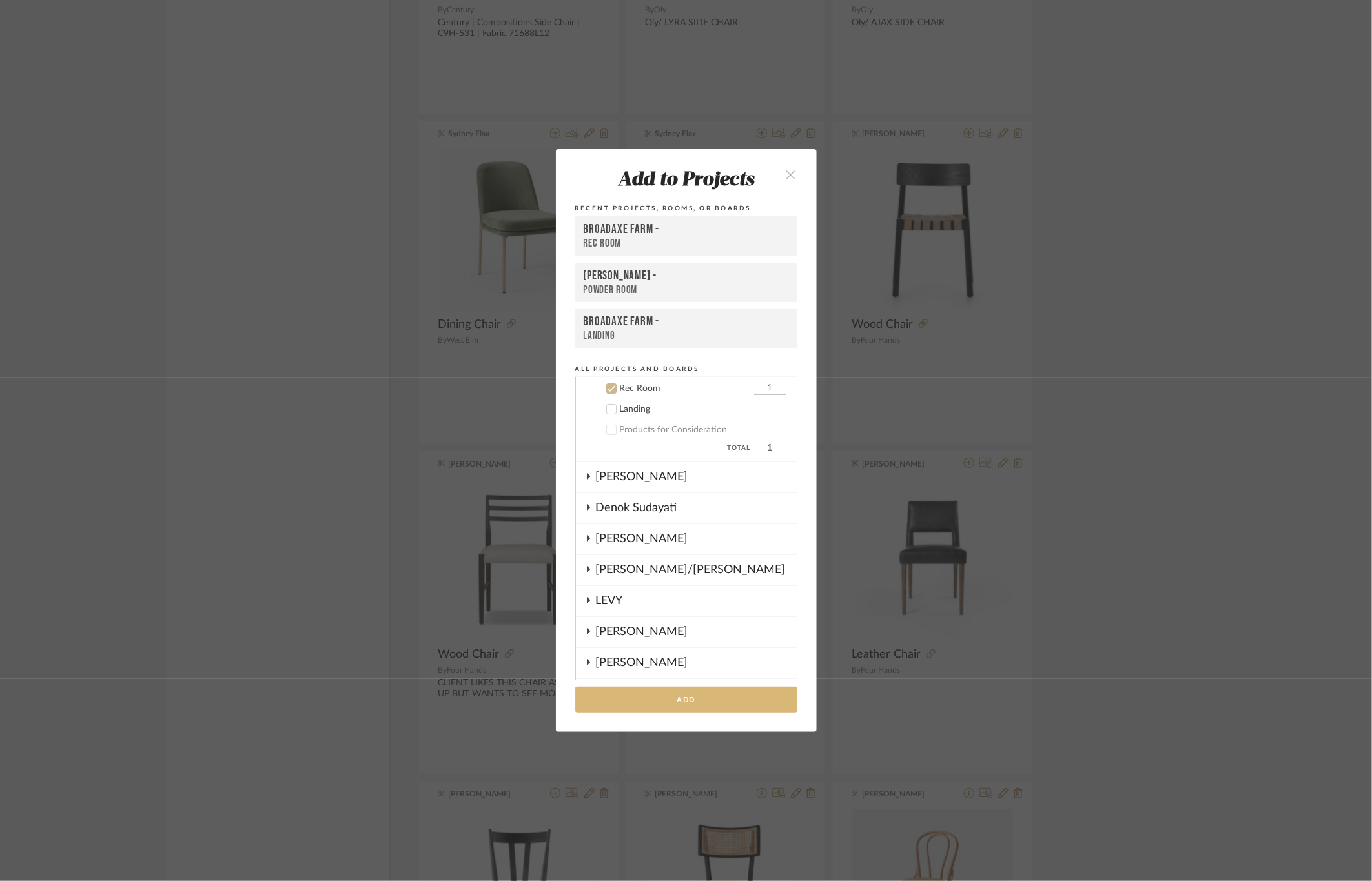
click at [667, 701] on button "Add" at bounding box center [686, 700] width 222 height 27
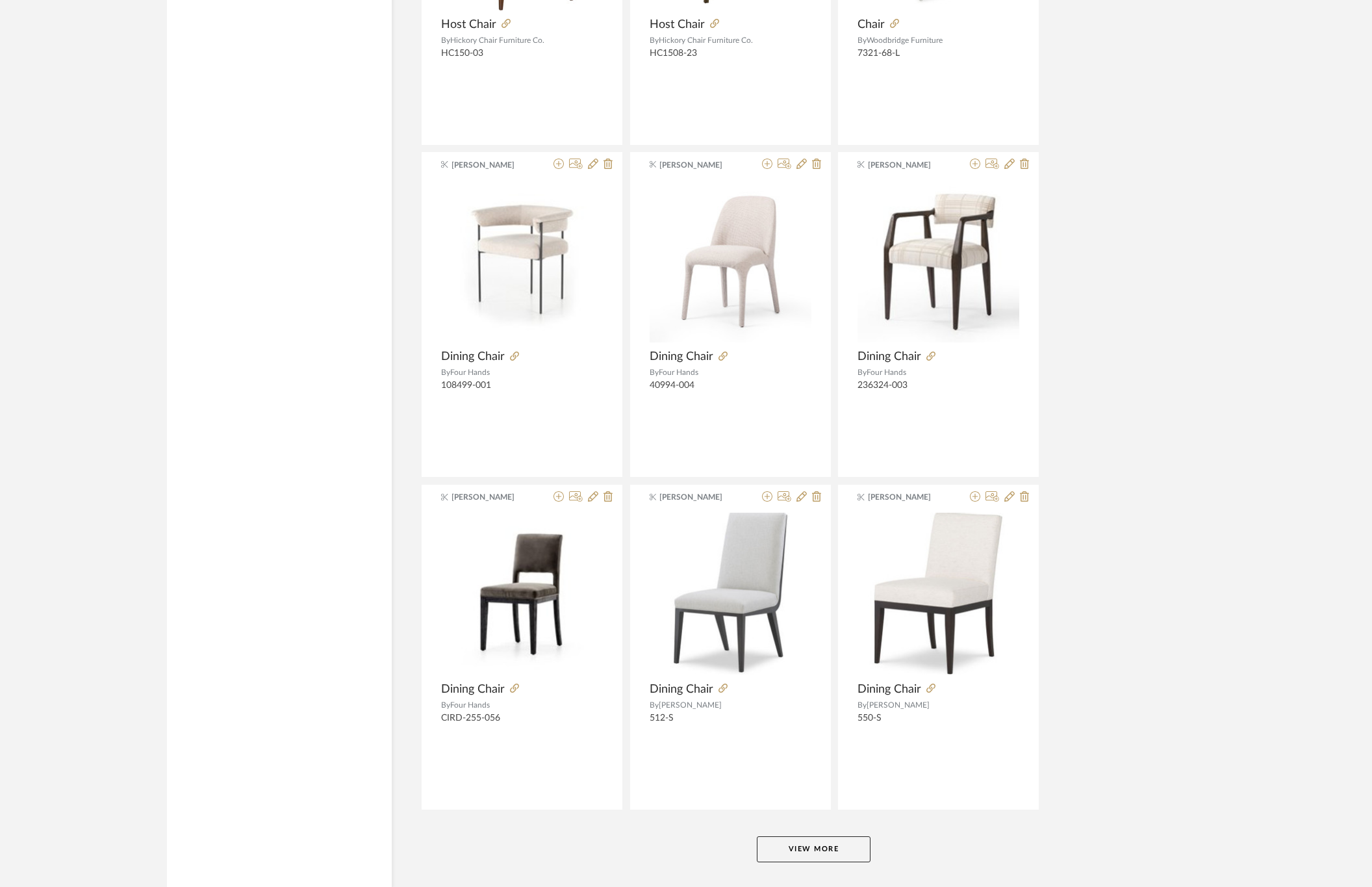
scroll to position [11536, 0]
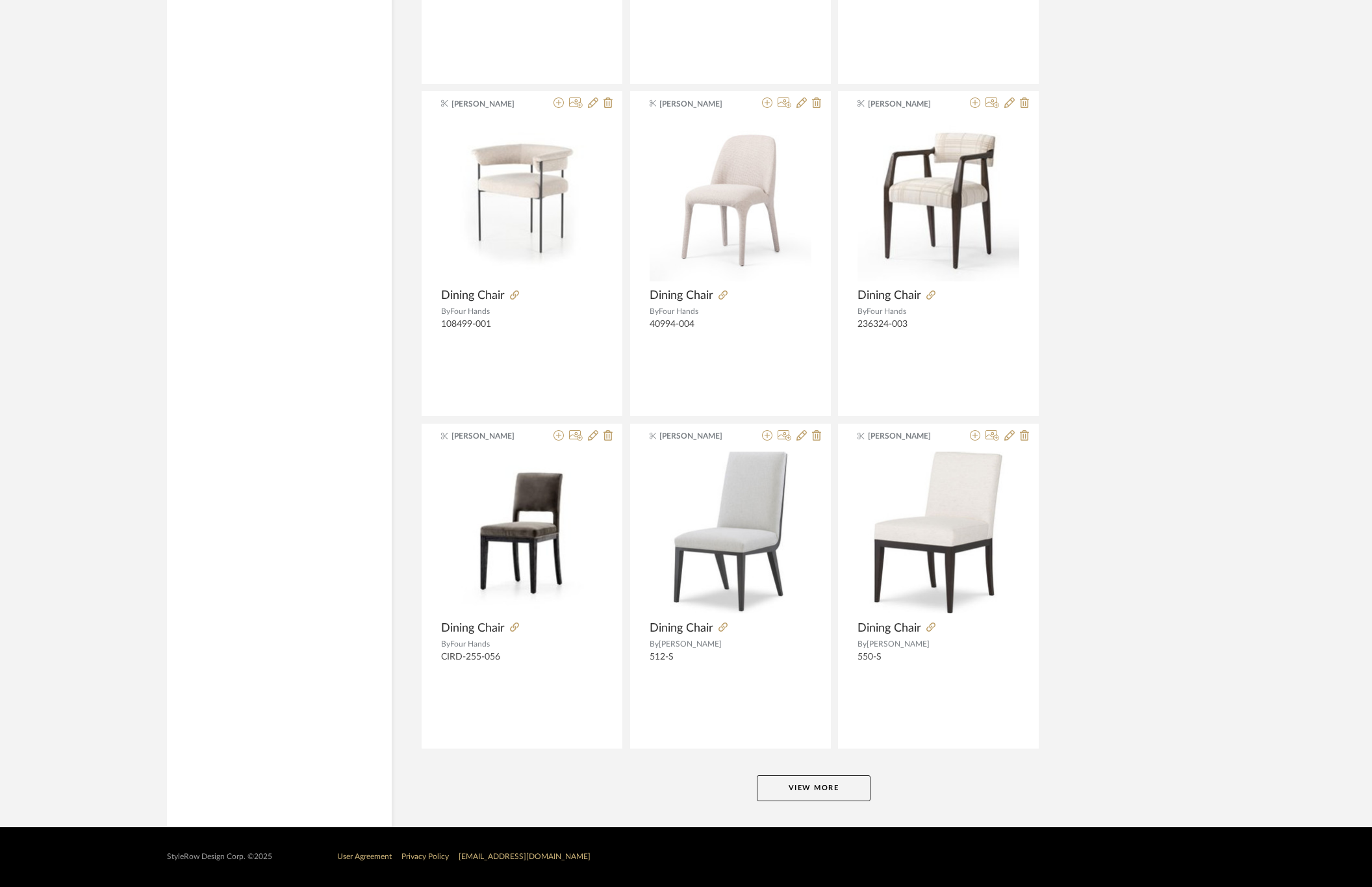
click at [817, 776] on button "View More" at bounding box center [814, 788] width 114 height 26
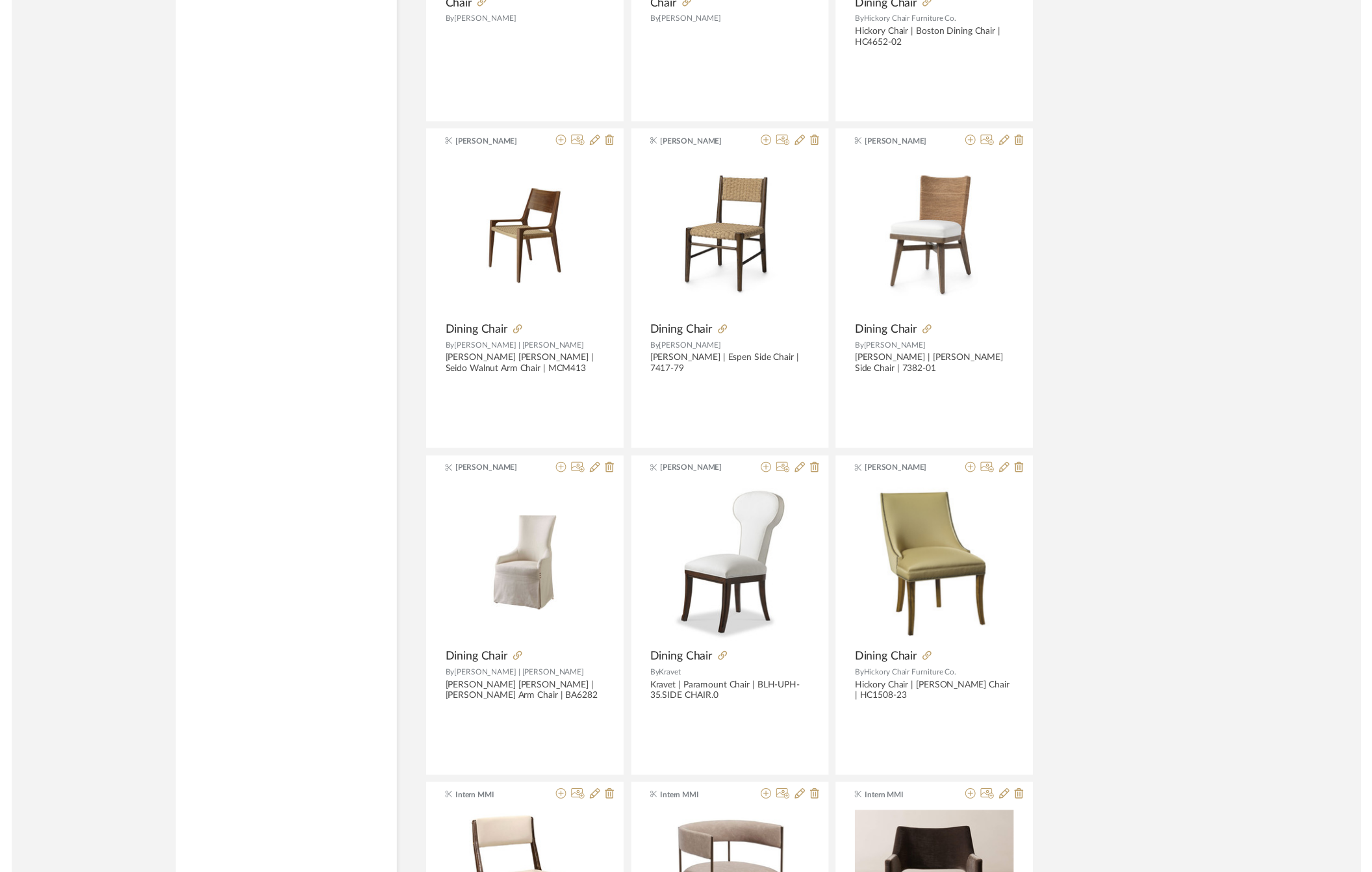
scroll to position [0, 0]
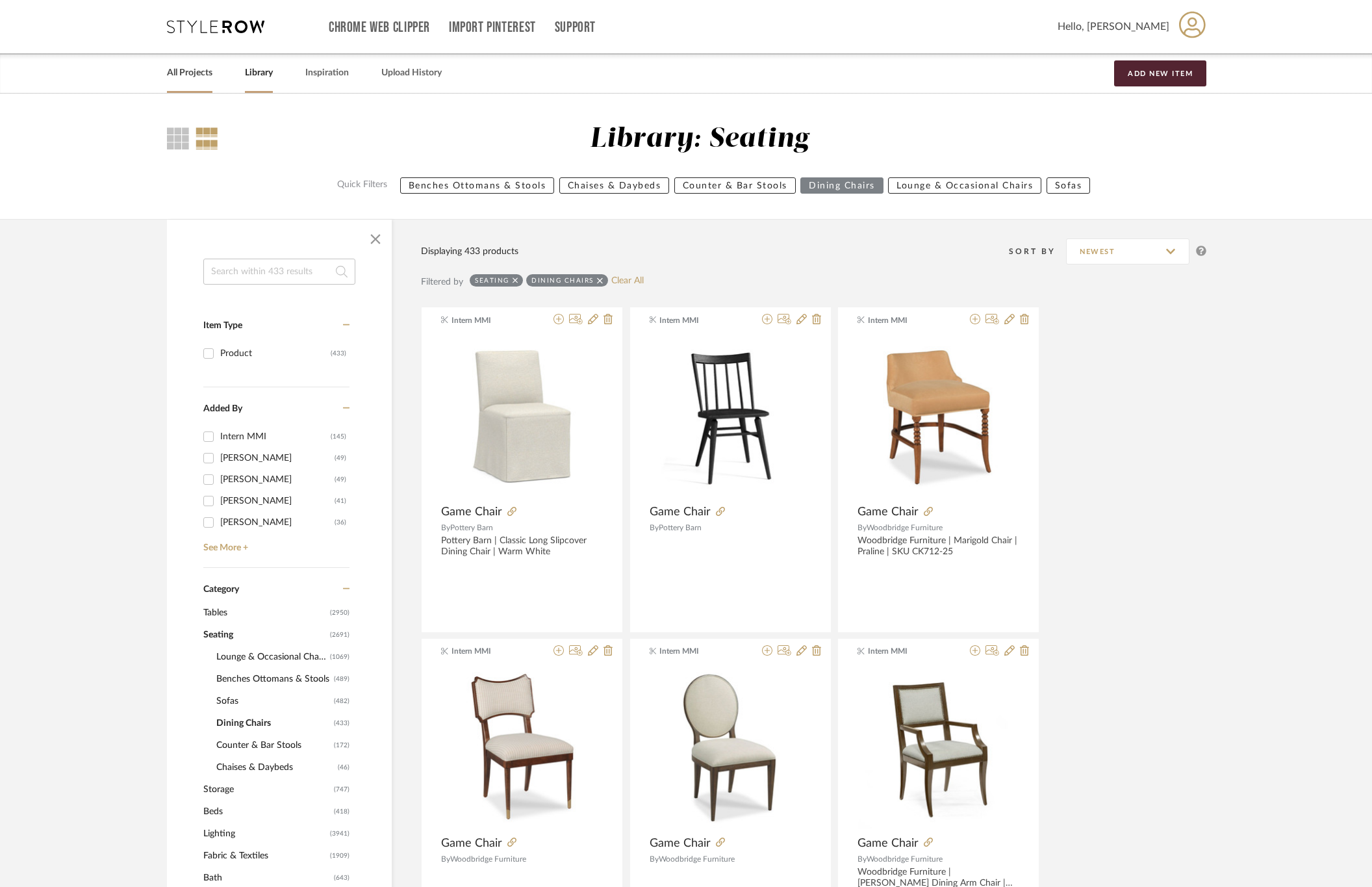
click at [197, 68] on link "All Projects" at bounding box center [190, 73] width 46 height 18
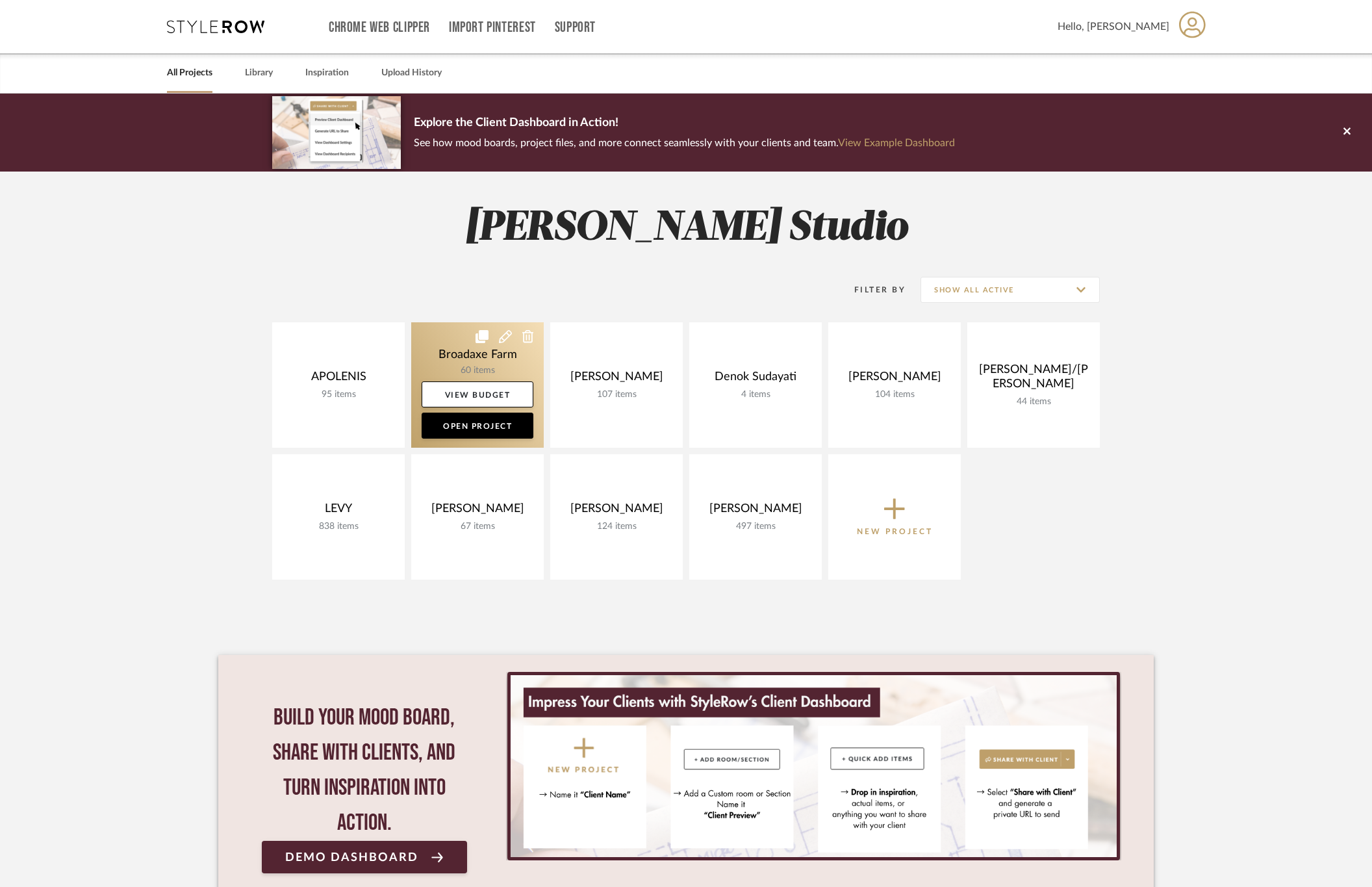
click at [470, 345] on link at bounding box center [477, 385] width 133 height 126
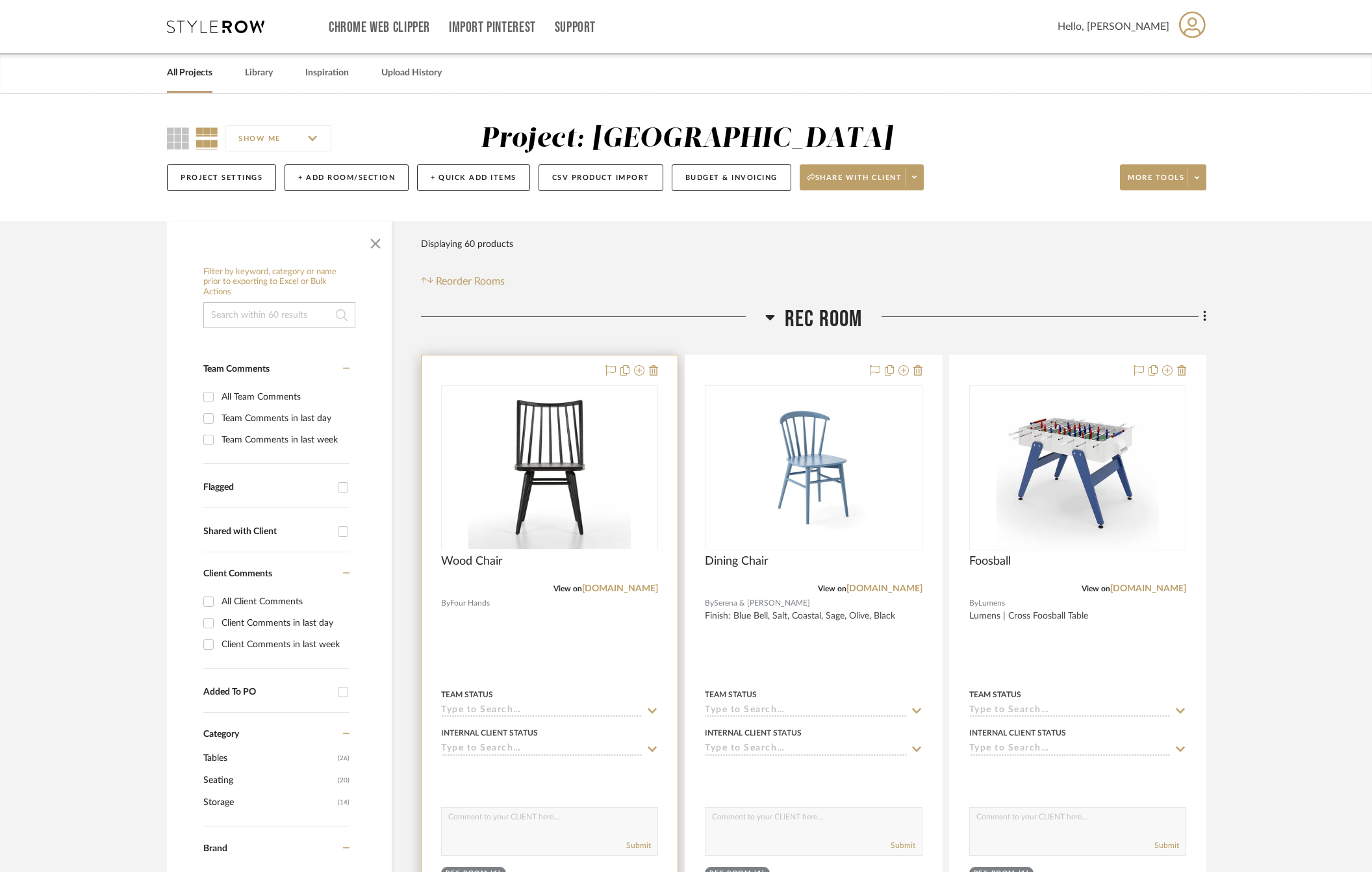
click at [579, 648] on div at bounding box center [549, 639] width 256 height 568
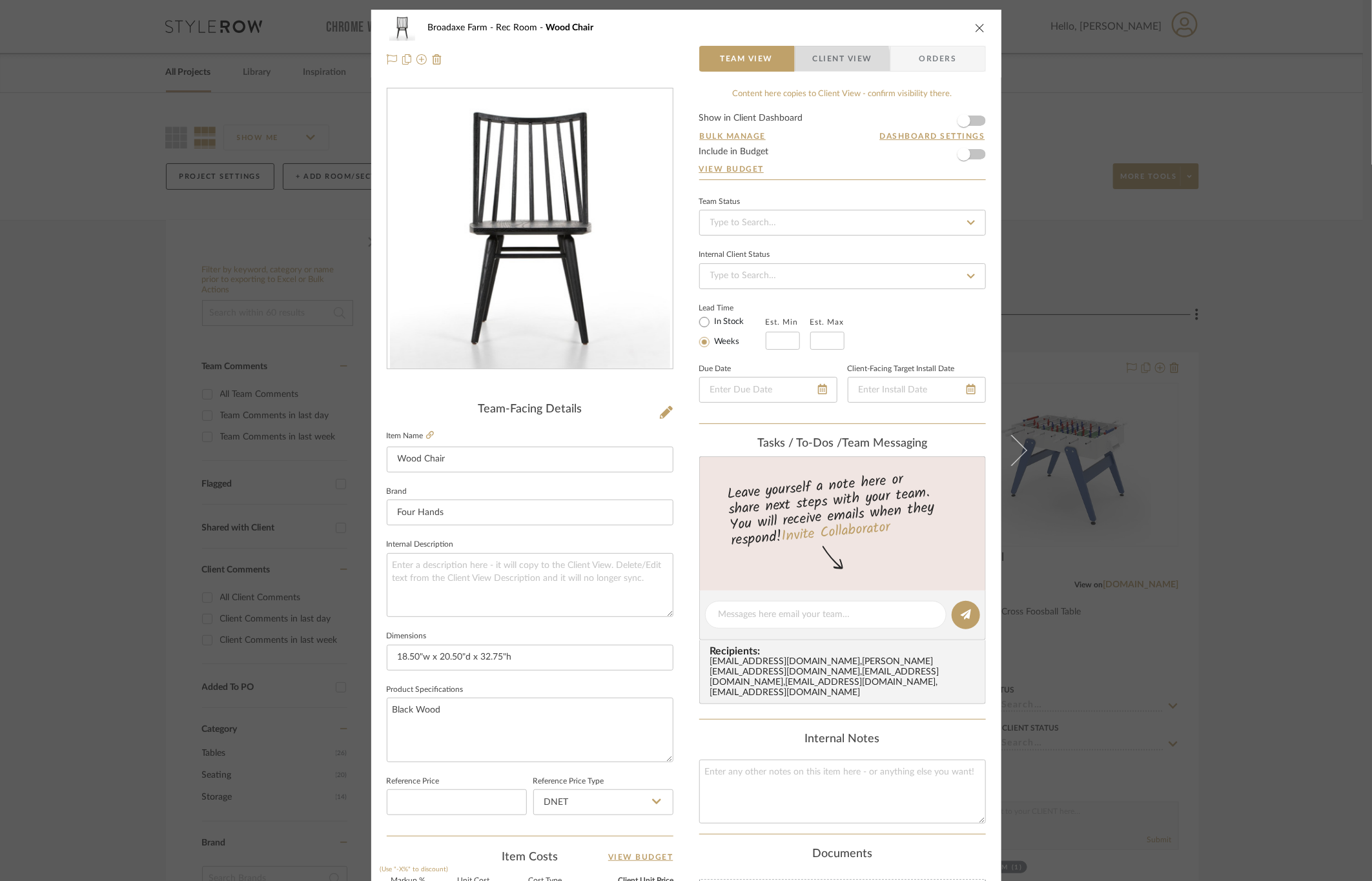
click at [816, 66] on span "Client View" at bounding box center [842, 59] width 59 height 26
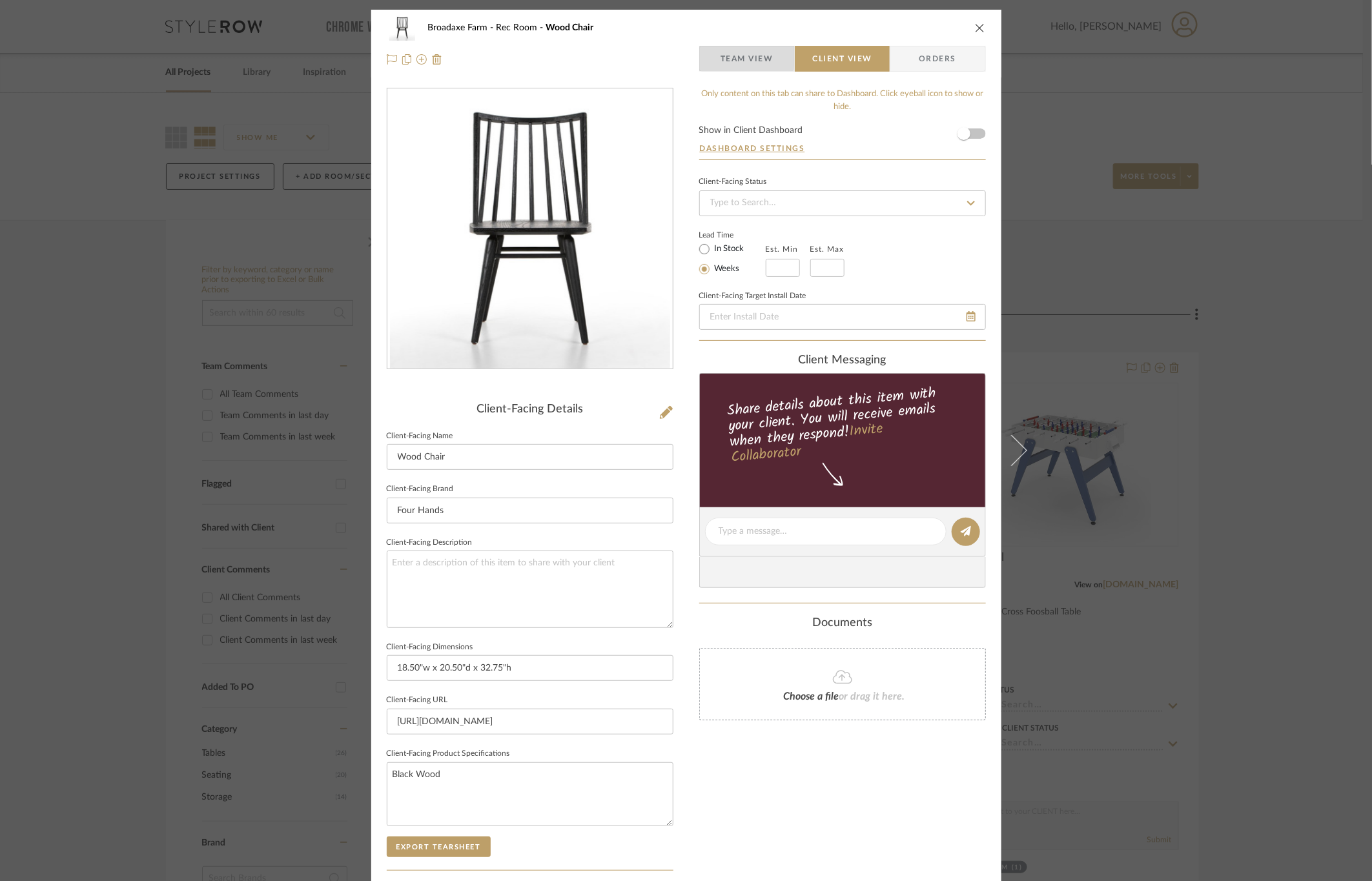
click at [734, 55] on span "Team View" at bounding box center [746, 59] width 53 height 26
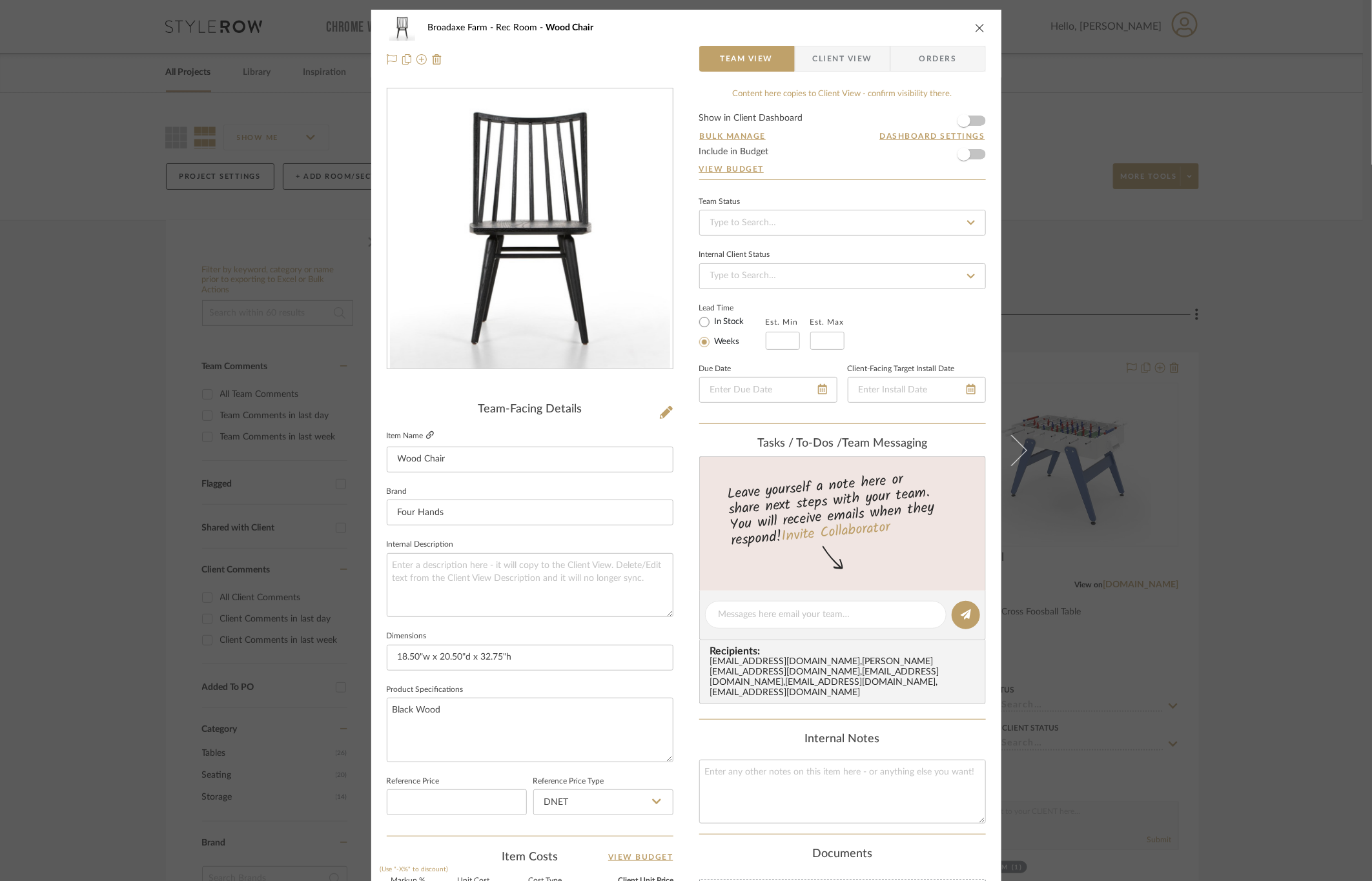
click at [426, 434] on icon at bounding box center [430, 435] width 8 height 8
click at [823, 60] on span "Client View" at bounding box center [842, 59] width 59 height 26
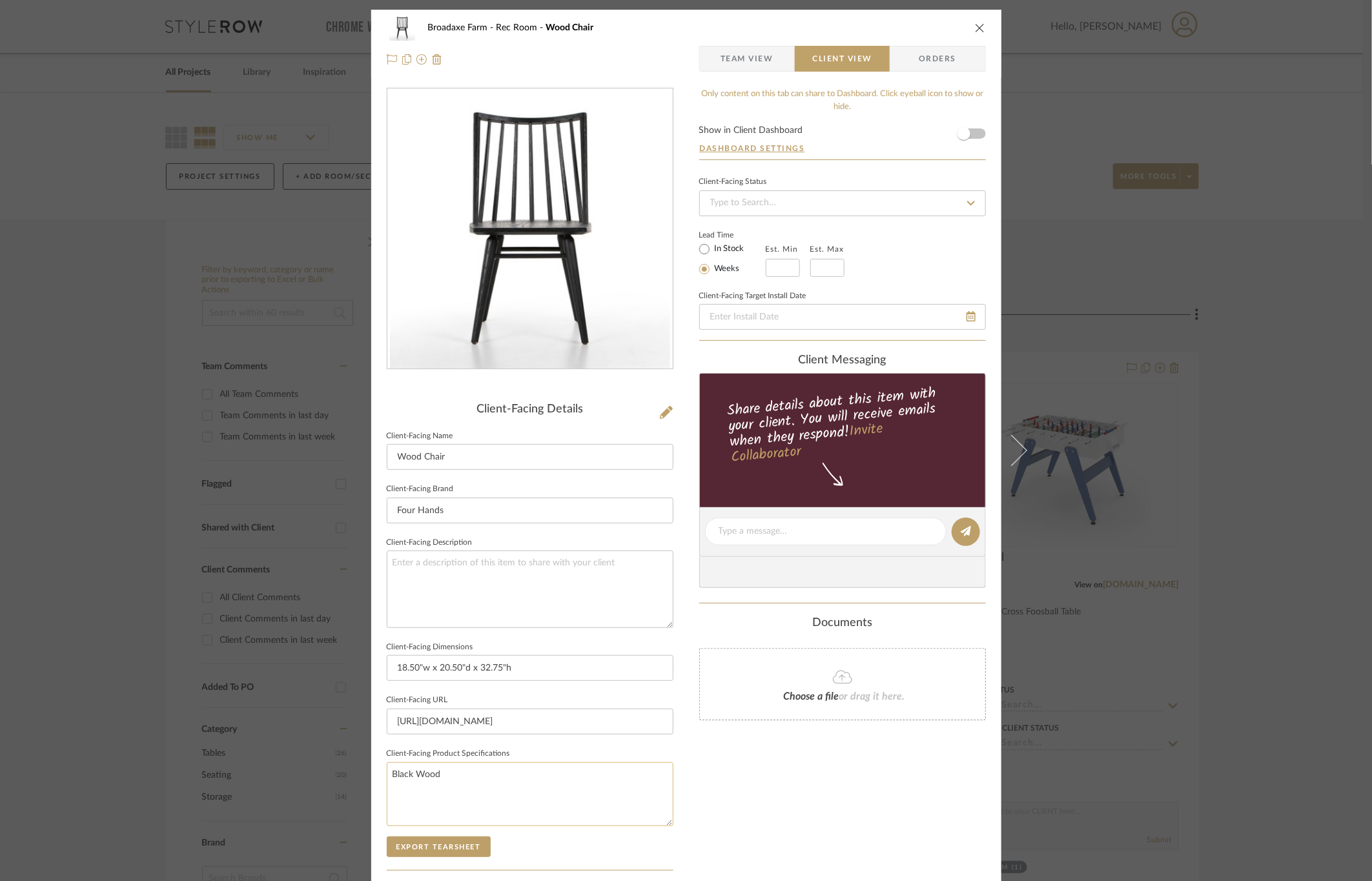
click at [387, 774] on textarea "Black Wood" at bounding box center [530, 794] width 287 height 64
type textarea "Finish: Black Wood"
click at [439, 772] on textarea "Finish: Black Wood" at bounding box center [530, 794] width 287 height 64
click at [440, 772] on textarea "Finish: Black Wood" at bounding box center [530, 794] width 287 height 64
type textarea "Finish: Black Oak, [PERSON_NAME][GEOGRAPHIC_DATA],"
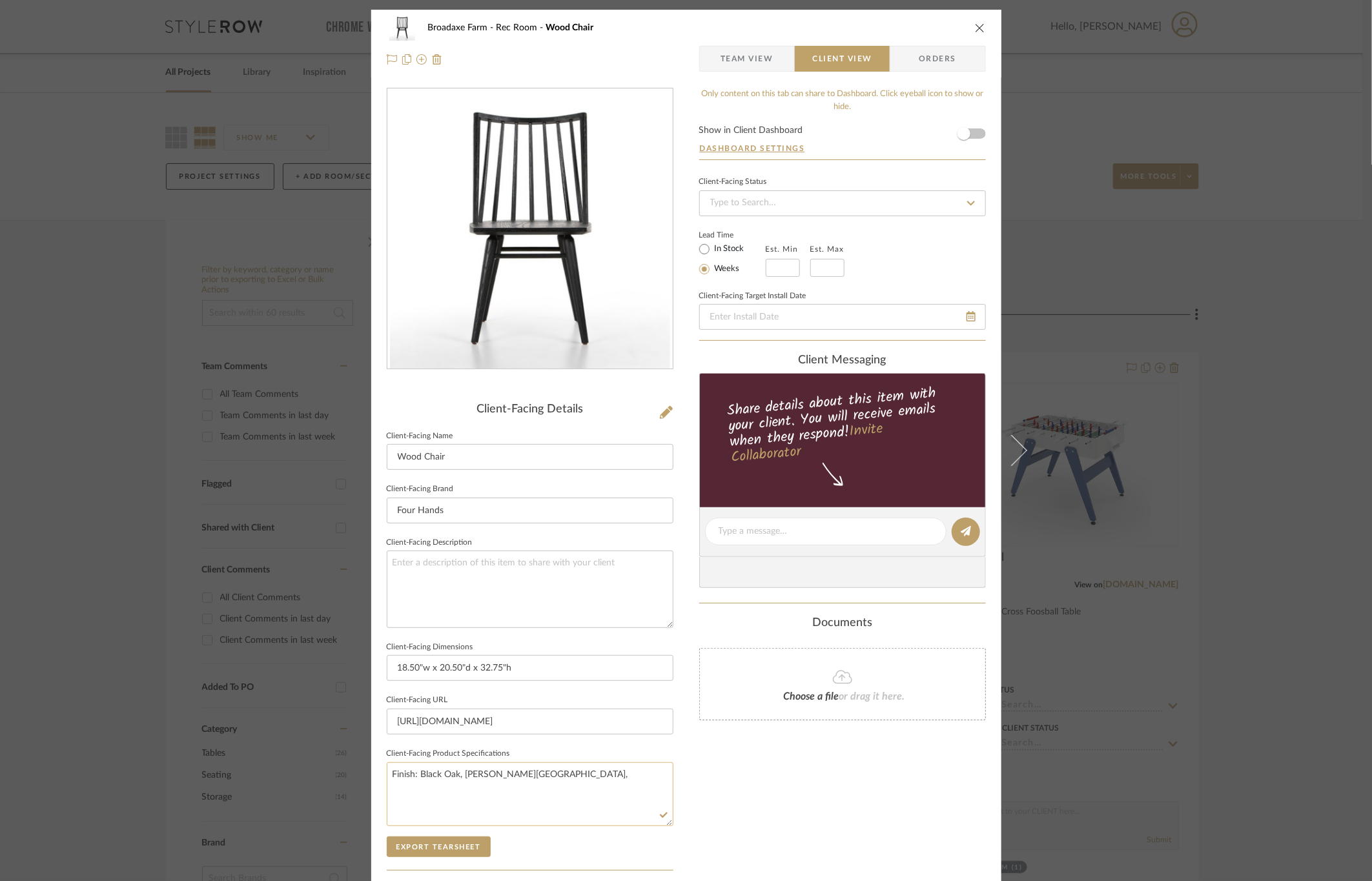
click at [554, 777] on textarea "Finish: Black Oak, [PERSON_NAME][GEOGRAPHIC_DATA]," at bounding box center [530, 794] width 287 height 64
type textarea "Finish: Black Oak, [PERSON_NAME] Oak, Off White Cushion Available"
drag, startPoint x: 794, startPoint y: 840, endPoint x: 788, endPoint y: 810, distance: 30.6
click at [794, 840] on div "Only content on this tab can share to Dashboard. Click eyeball icon to show or …" at bounding box center [842, 549] width 287 height 923
click at [976, 33] on button "close" at bounding box center [980, 28] width 12 height 12
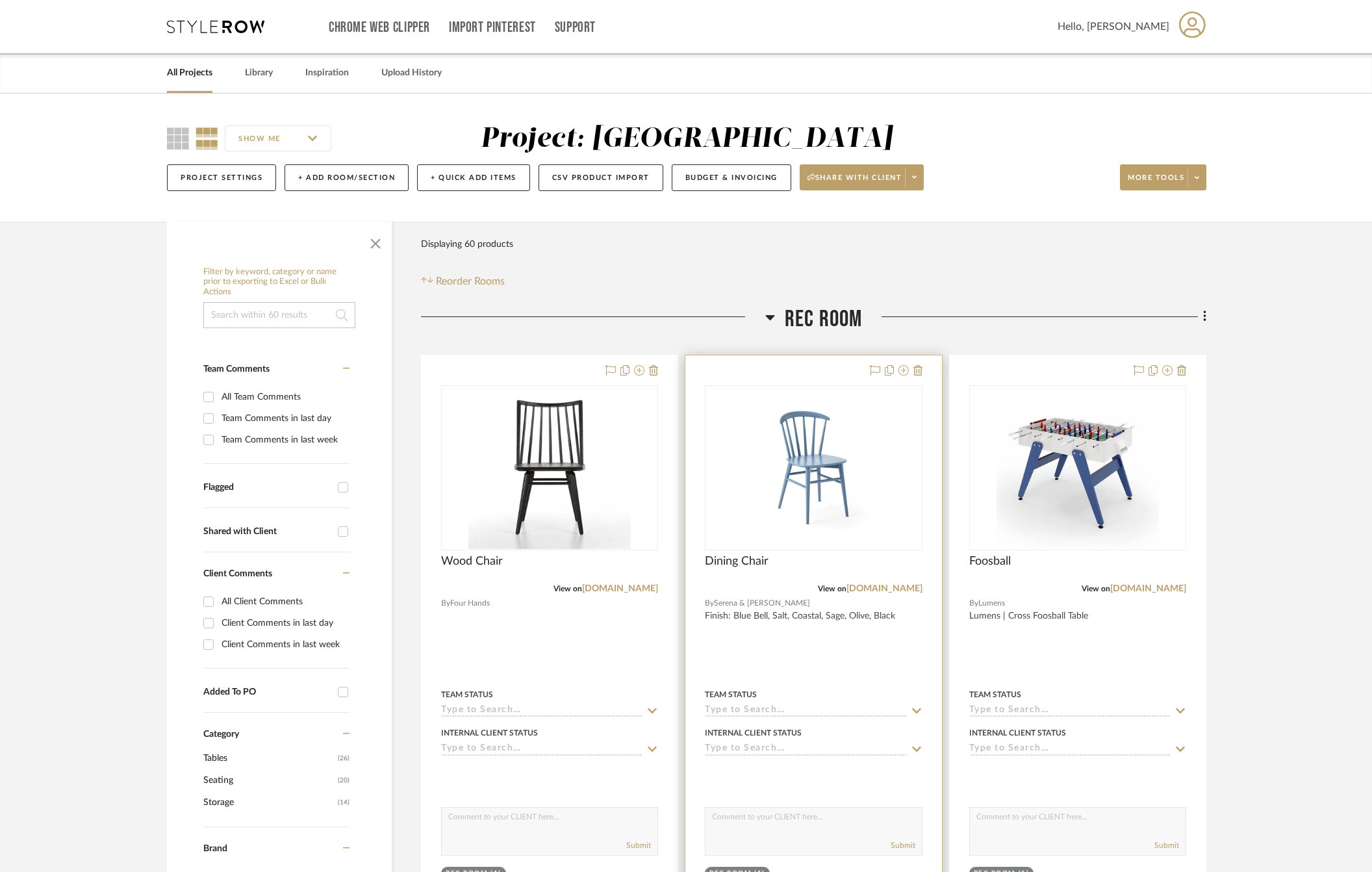
click at [846, 644] on div at bounding box center [813, 639] width 256 height 568
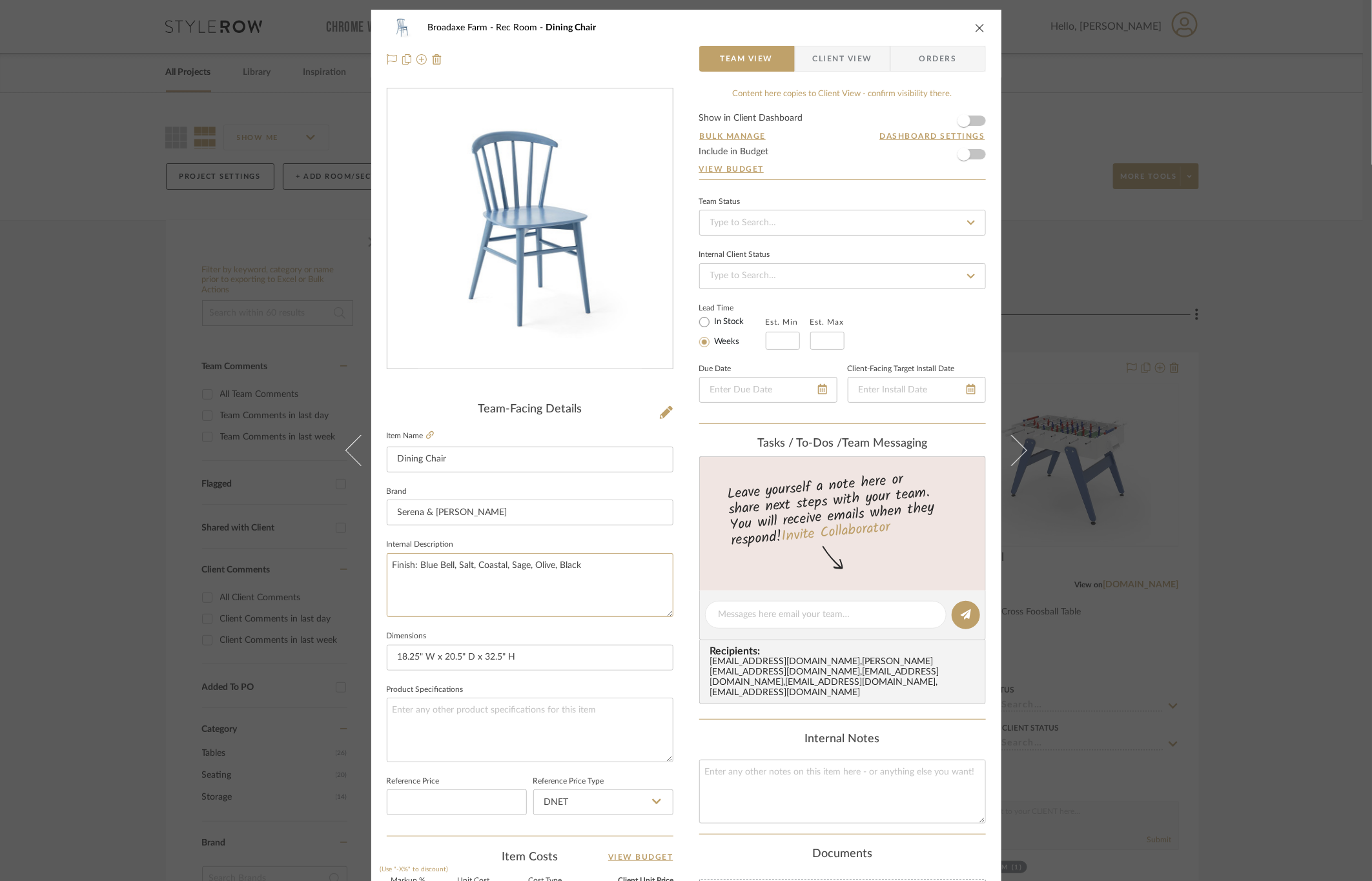
drag, startPoint x: 601, startPoint y: 567, endPoint x: 328, endPoint y: 585, distance: 273.6
click at [328, 585] on div "Broadaxe Farm Rec Room Dining Chair Team View Client View Orders Team-Facing De…" at bounding box center [686, 440] width 1372 height 881
click at [425, 719] on textarea at bounding box center [530, 730] width 287 height 64
paste textarea "Finish: Blue Bell, Salt, Coastal, Sage, Olive, Black"
type textarea "Finish: Blue Bell, Salt, Coastal, Sage, Olive, Black"
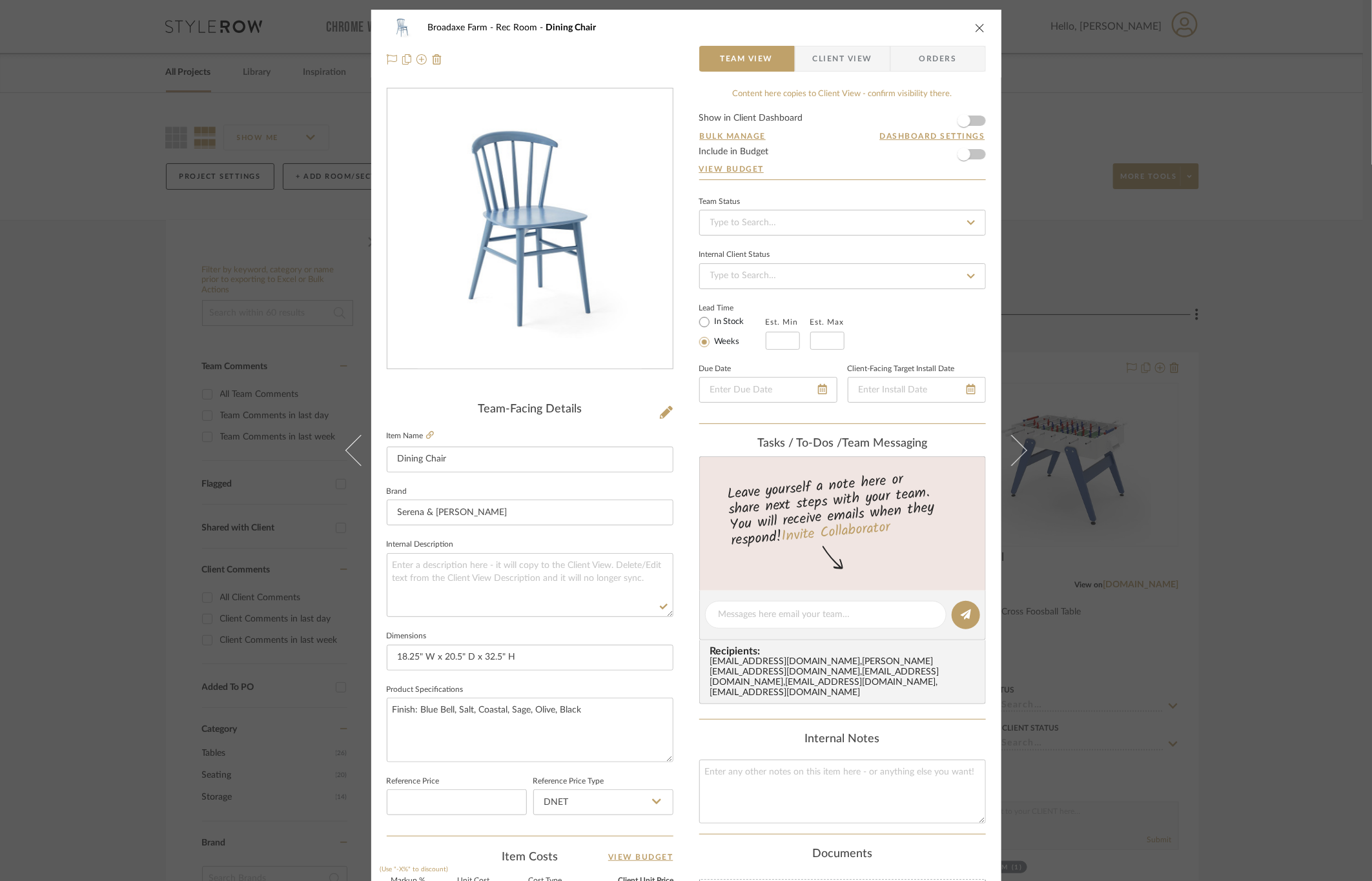
click at [495, 682] on fieldset "Product Specifications Finish: Blue Bell, Salt, Coastal, Sage, Olive, Black" at bounding box center [530, 721] width 287 height 81
click at [823, 57] on span "Client View" at bounding box center [842, 59] width 59 height 26
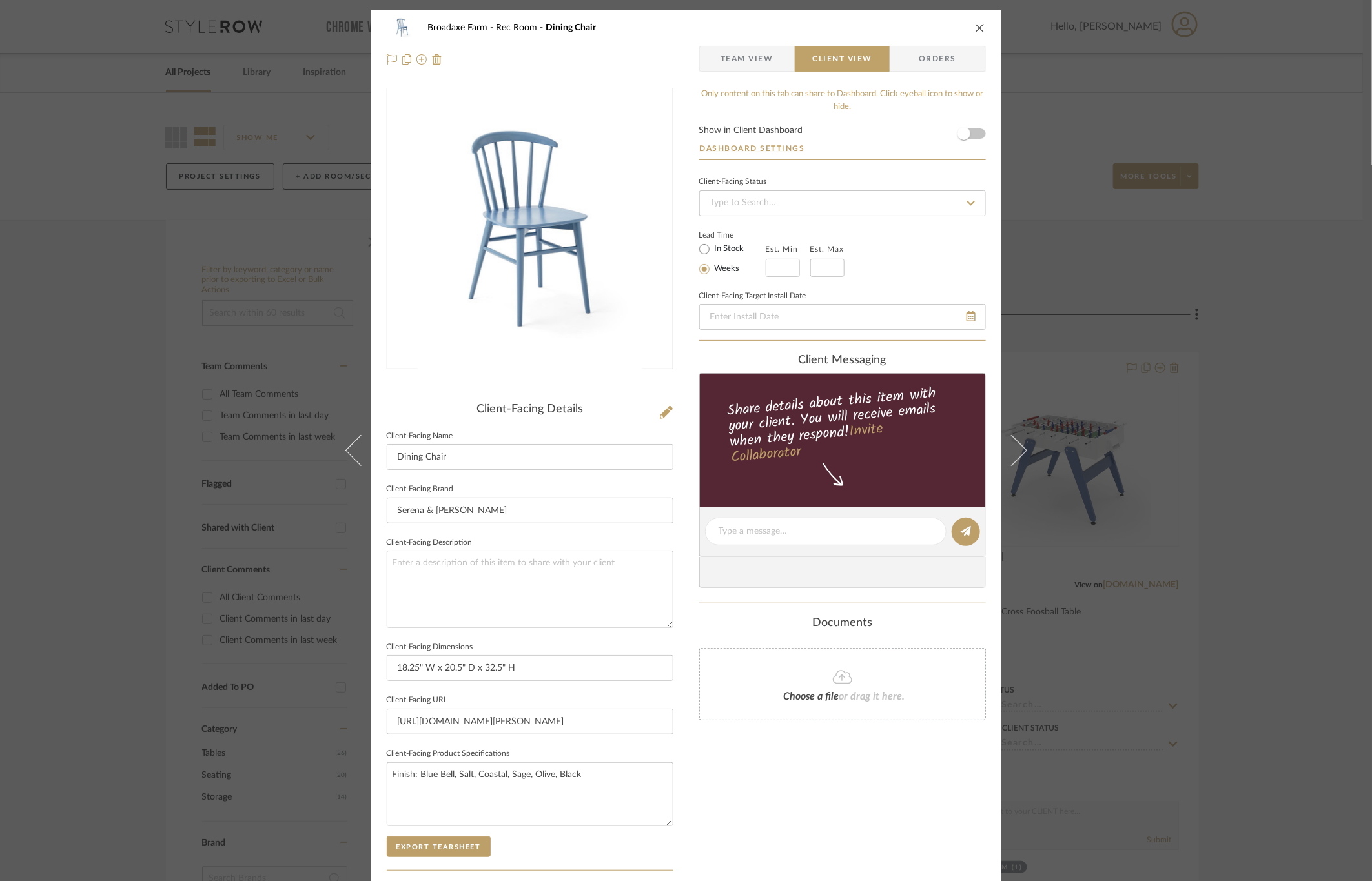
click at [707, 792] on div "Only content on this tab can share to Dashboard. Click eyeball icon to show or …" at bounding box center [842, 549] width 287 height 923
click at [1224, 374] on div "Broadaxe Farm Rec Room Dining Chair Team View Client View Orders Client-Facing …" at bounding box center [686, 440] width 1372 height 881
